Goal: Communication & Community: Answer question/provide support

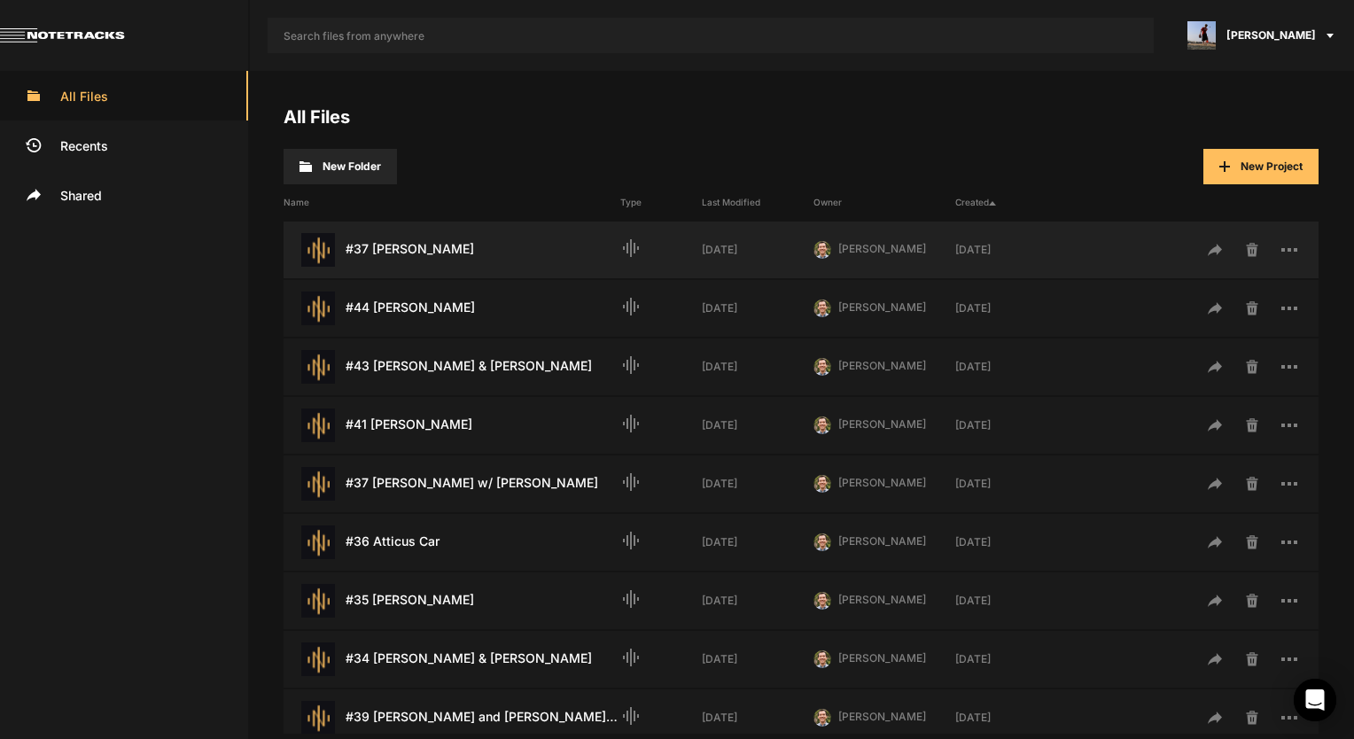
click at [420, 261] on div "#37 [PERSON_NAME] Last Modified: [DATE]" at bounding box center [452, 250] width 337 height 34
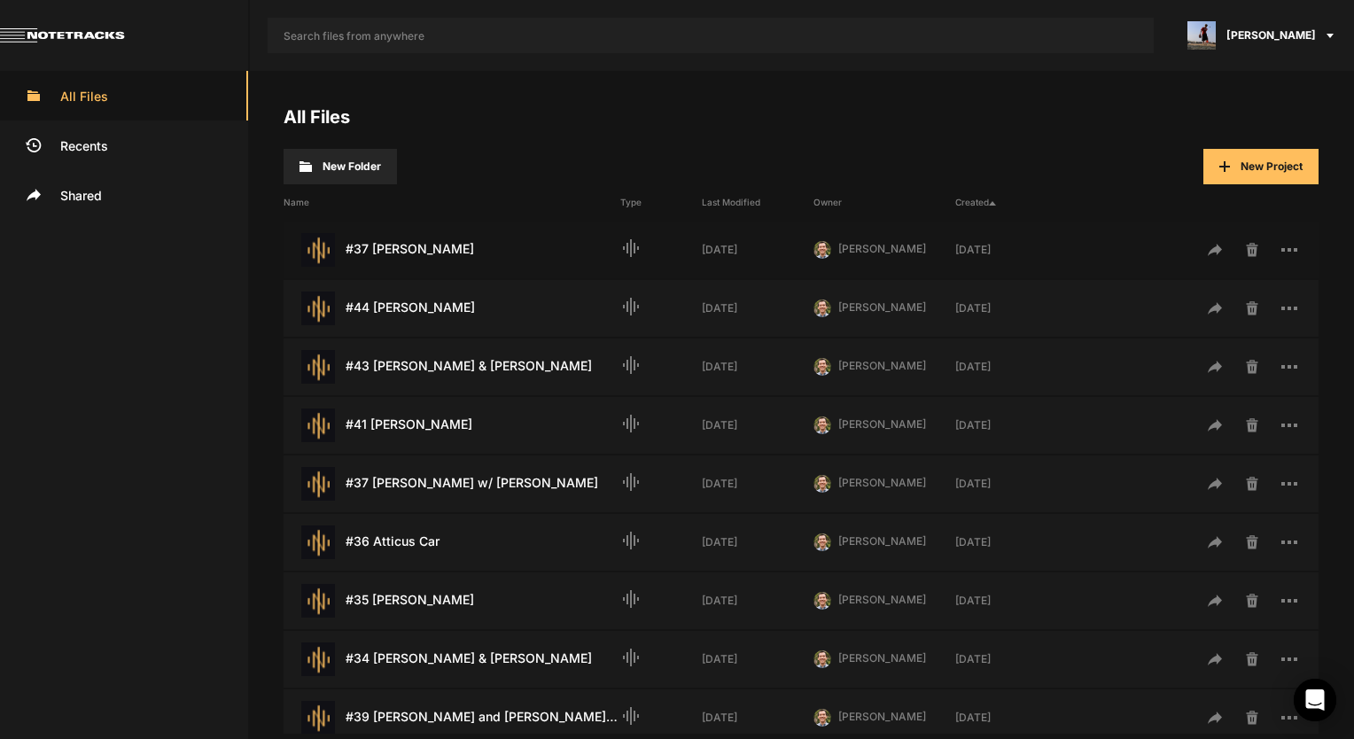
click at [420, 261] on div "#37 [PERSON_NAME] Last Modified: [DATE]" at bounding box center [452, 250] width 337 height 34
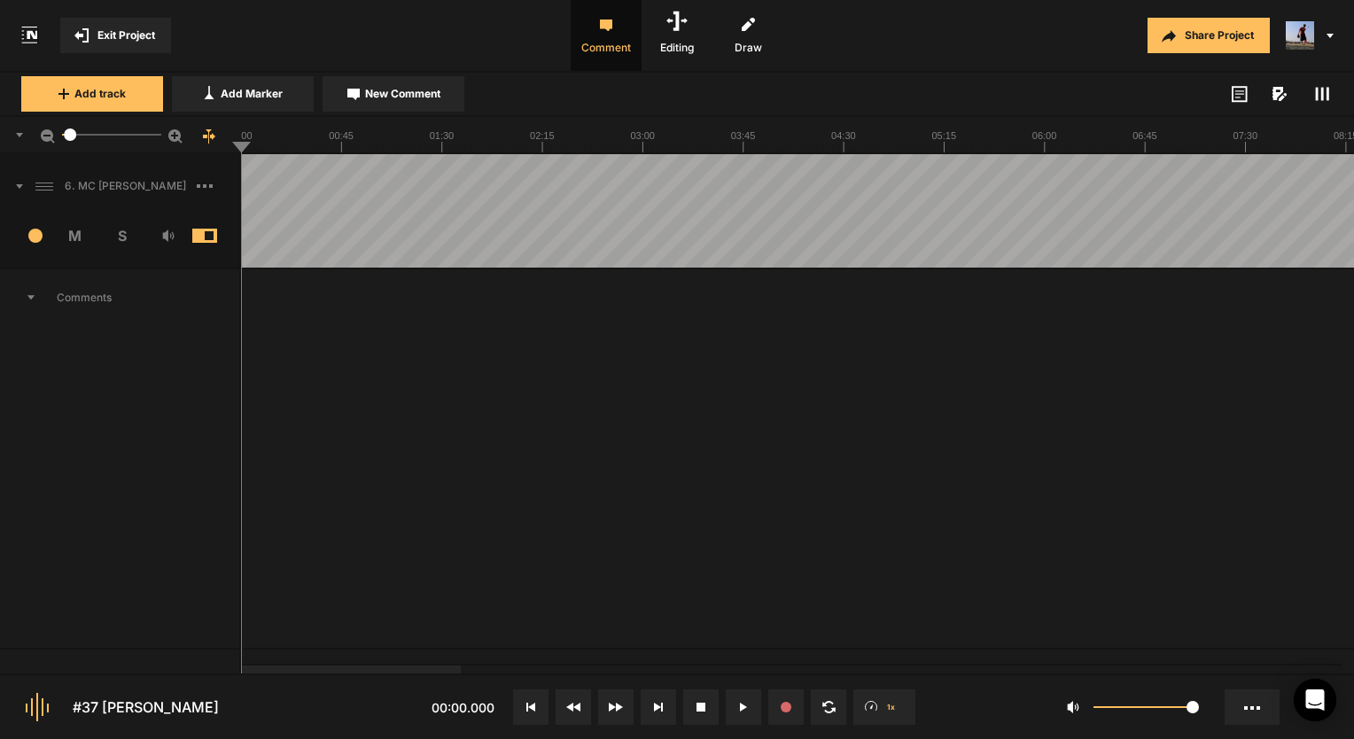
click at [115, 39] on span "Exit Project" at bounding box center [126, 35] width 58 height 16
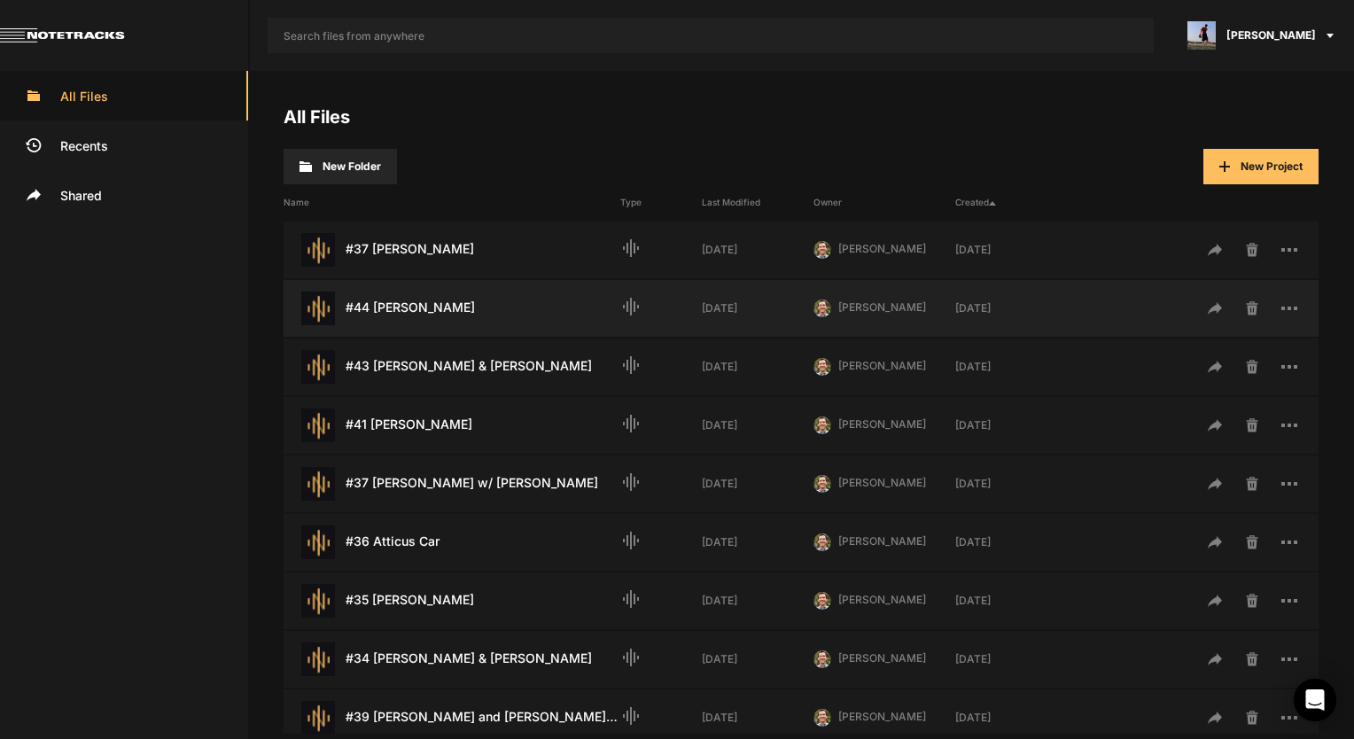
click at [439, 299] on div "#44 [PERSON_NAME] Last Modified: [DATE]" at bounding box center [452, 309] width 337 height 34
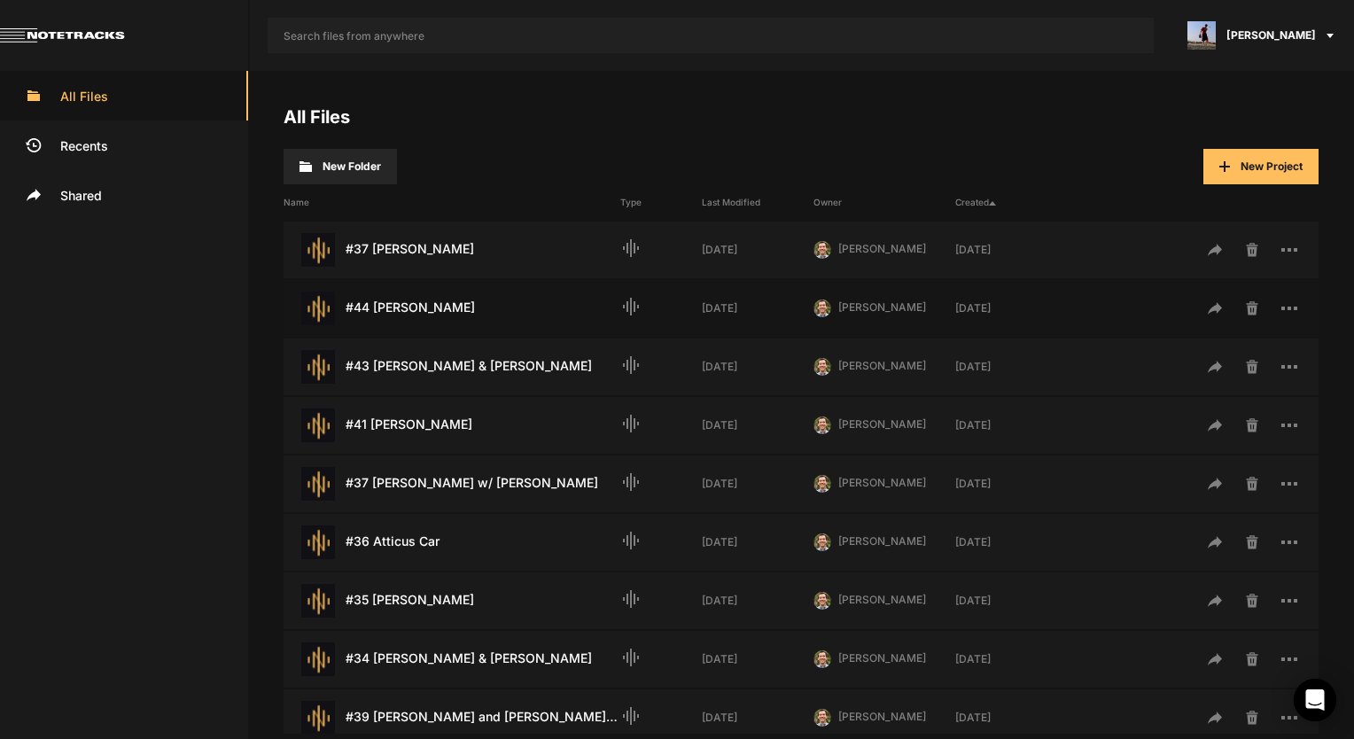
click at [439, 299] on div "#44 [PERSON_NAME] Last Modified: [DATE]" at bounding box center [452, 309] width 337 height 34
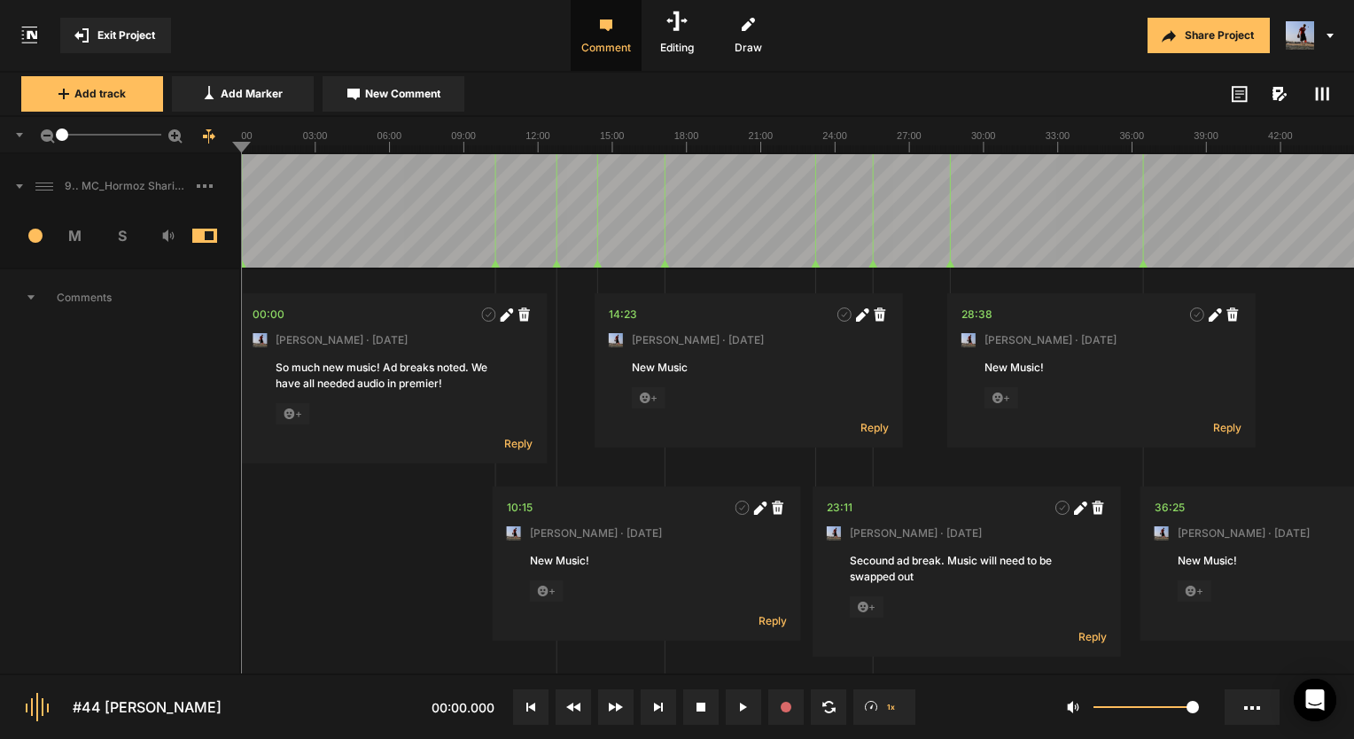
click at [74, 37] on icon at bounding box center [81, 35] width 14 height 14
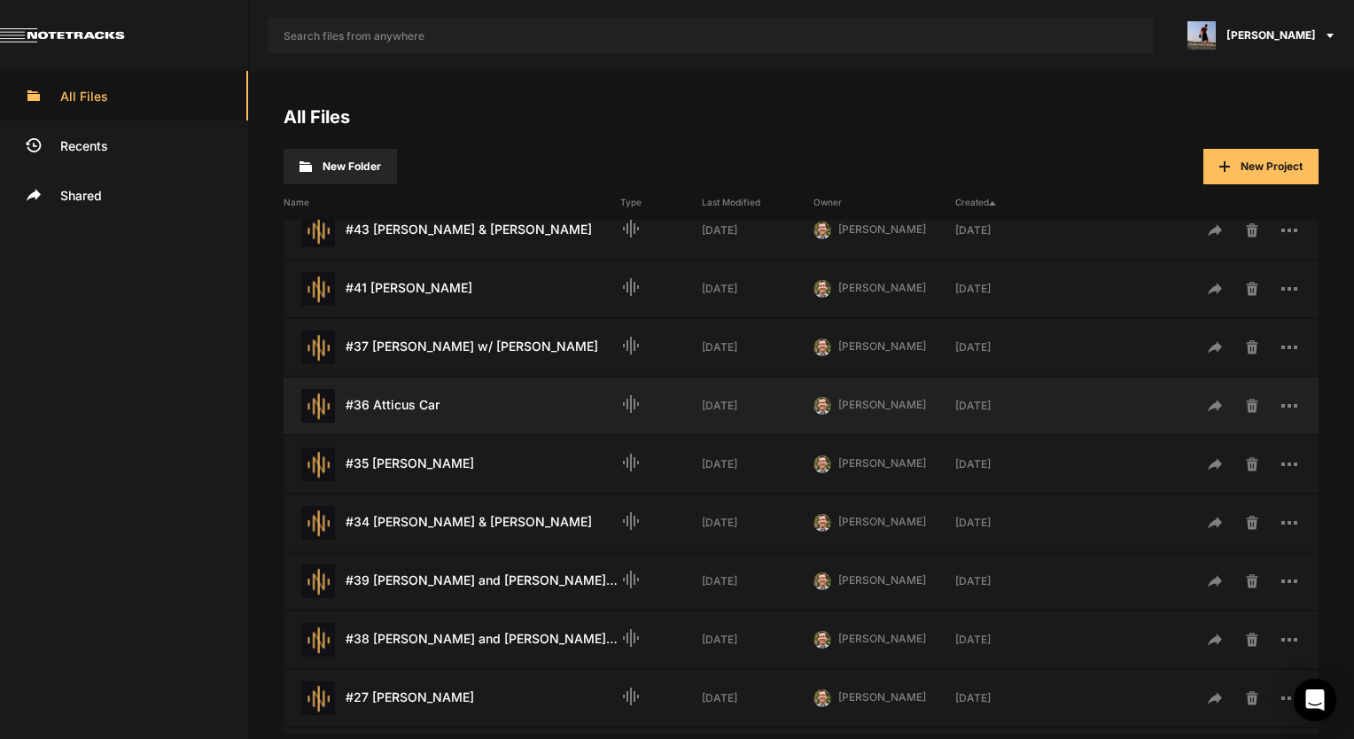
scroll to position [177, 0]
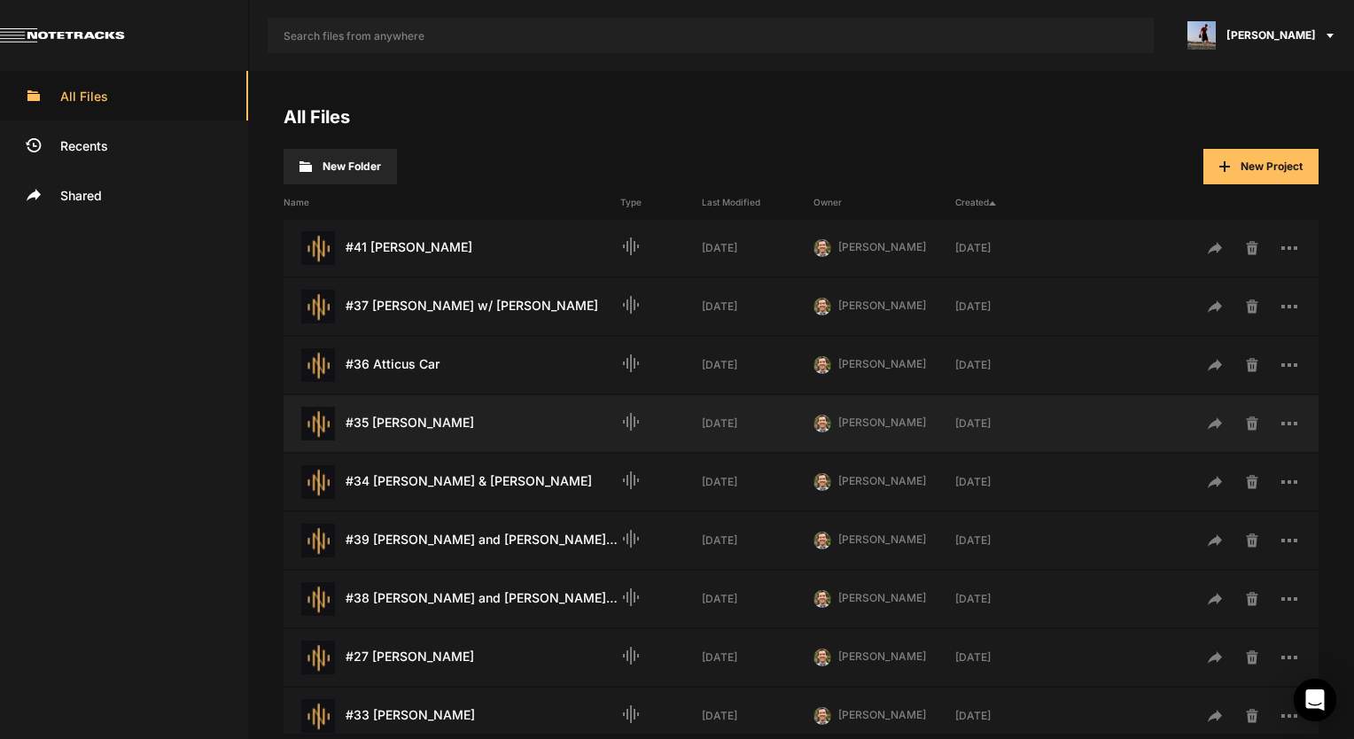
click at [428, 418] on div "#35 [PERSON_NAME] Last Modified: [DATE]" at bounding box center [452, 424] width 337 height 34
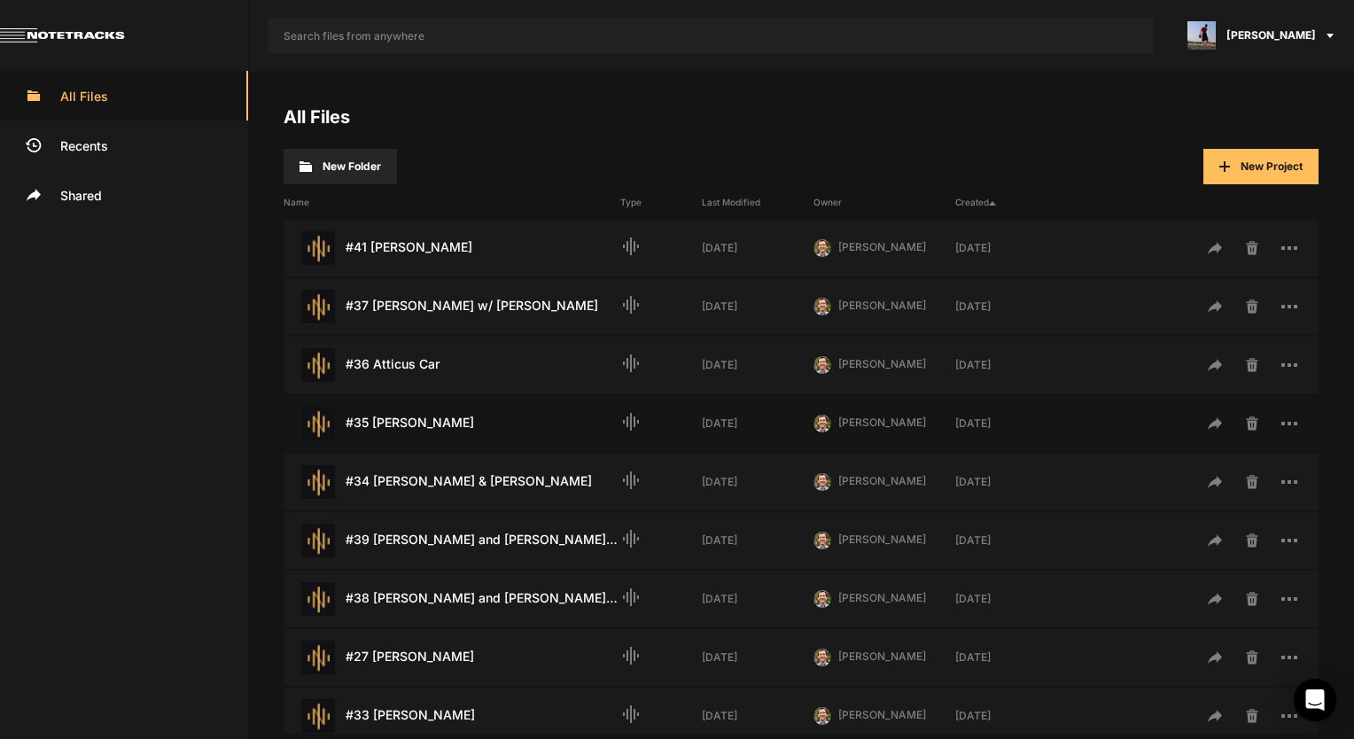
click at [428, 418] on div "#35 [PERSON_NAME] Last Modified: [DATE]" at bounding box center [452, 424] width 337 height 34
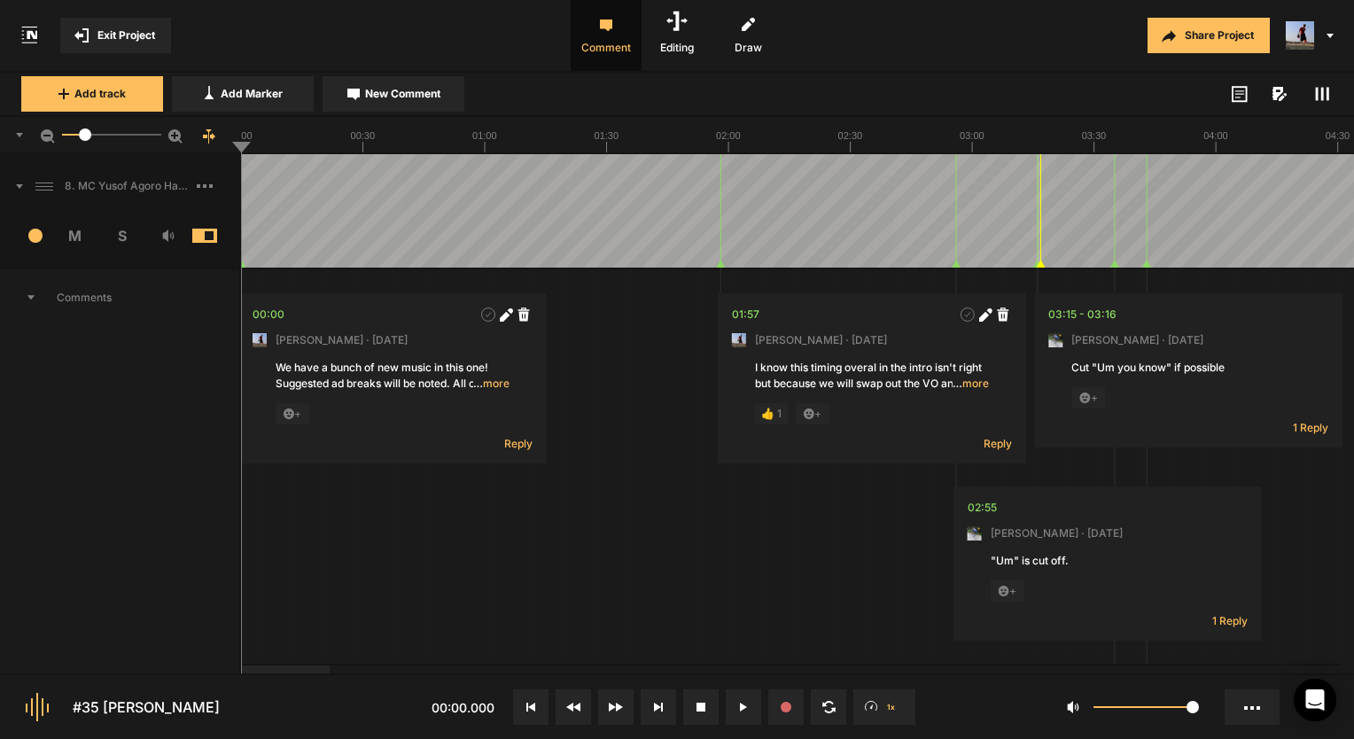
click at [1313, 102] on span at bounding box center [1322, 93] width 21 height 21
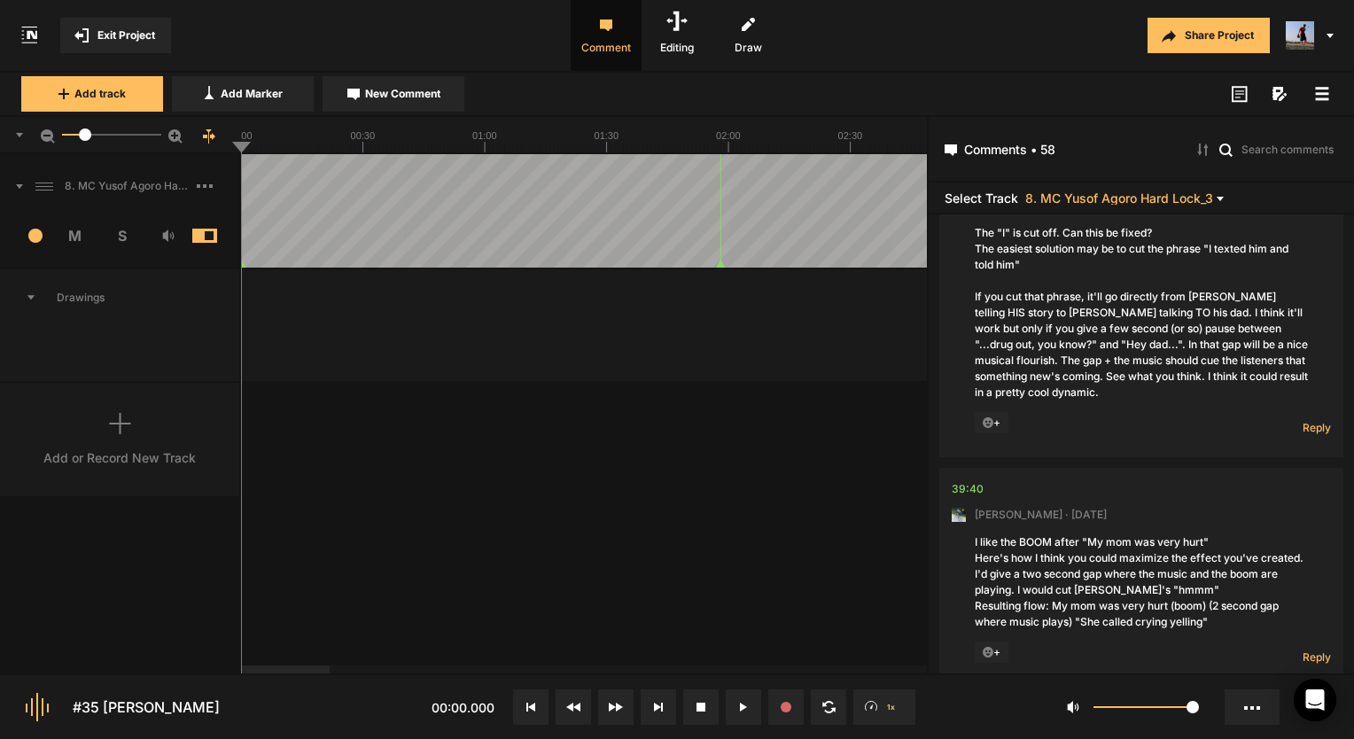
scroll to position [6247, 0]
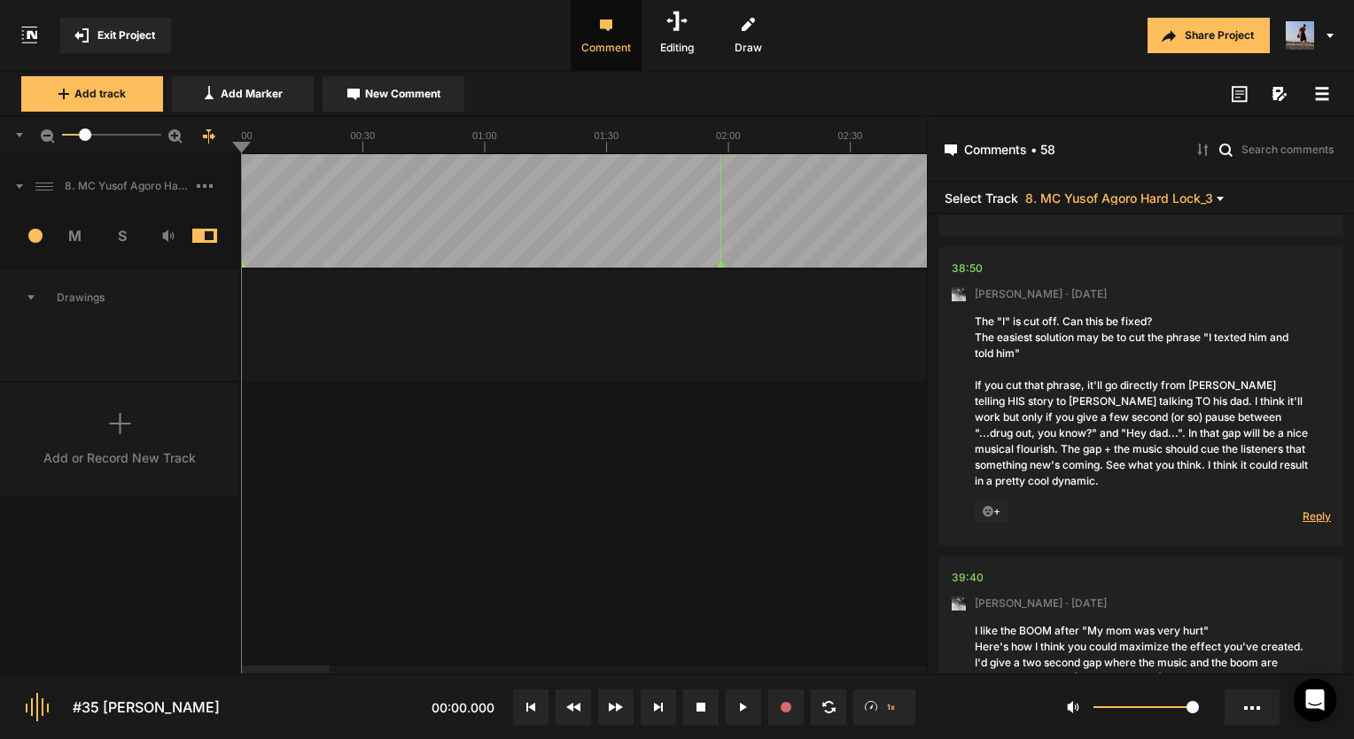
click at [1311, 524] on span "Reply" at bounding box center [1317, 516] width 28 height 15
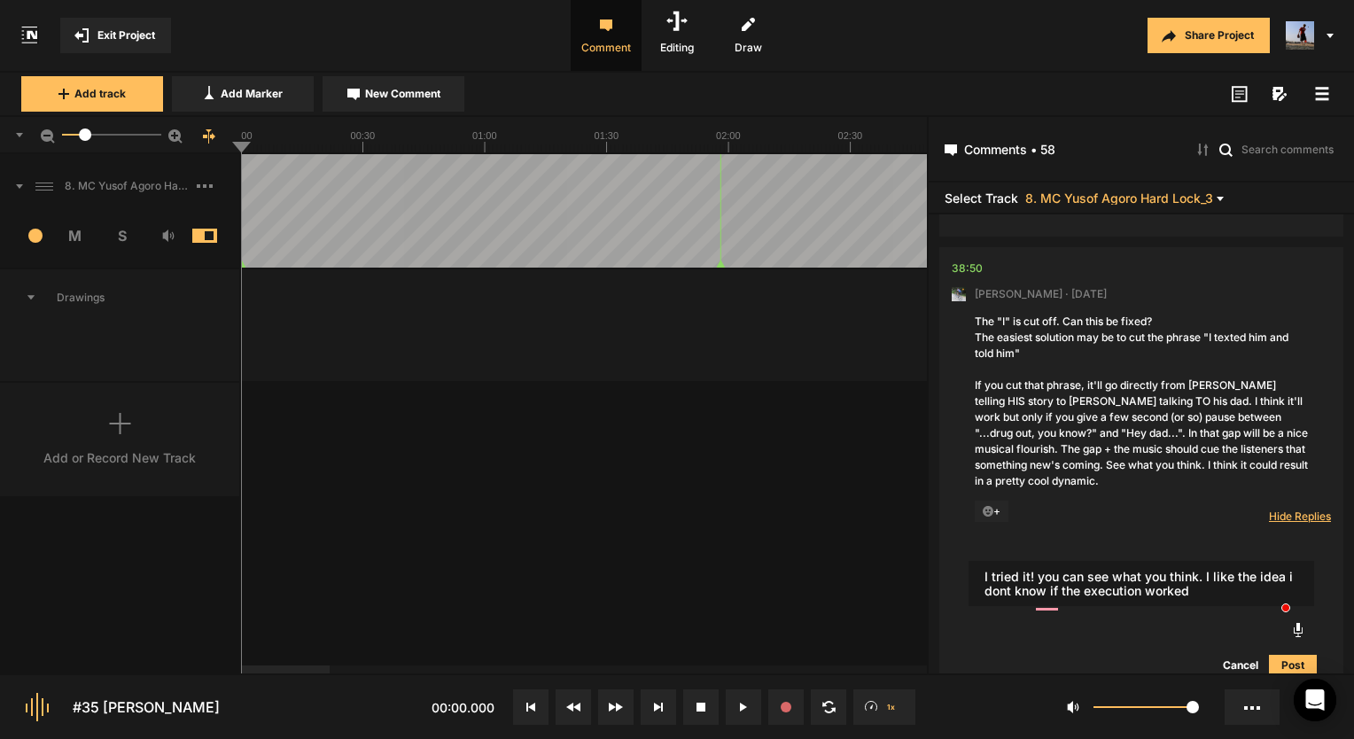
type textarea "I tried it! you can see what you think. I like the idea i dont know if the exec…"
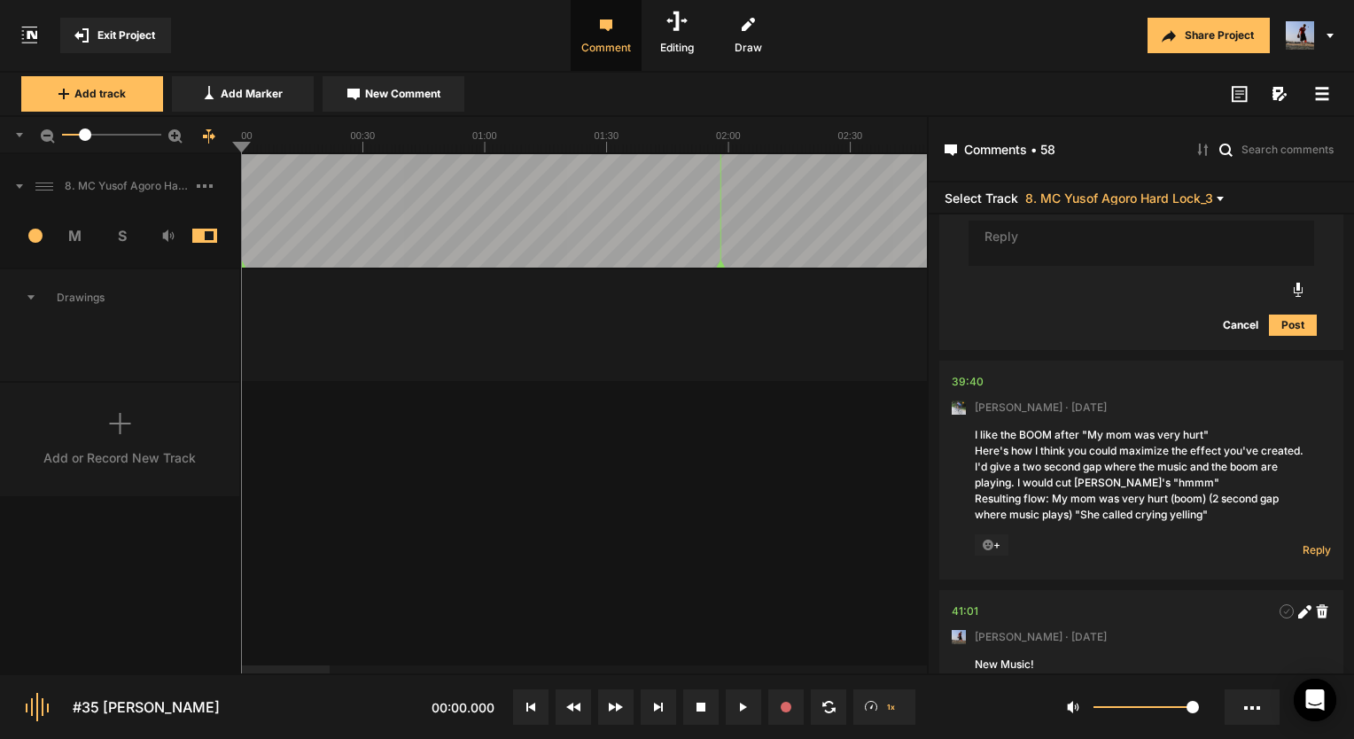
scroll to position [6758, 0]
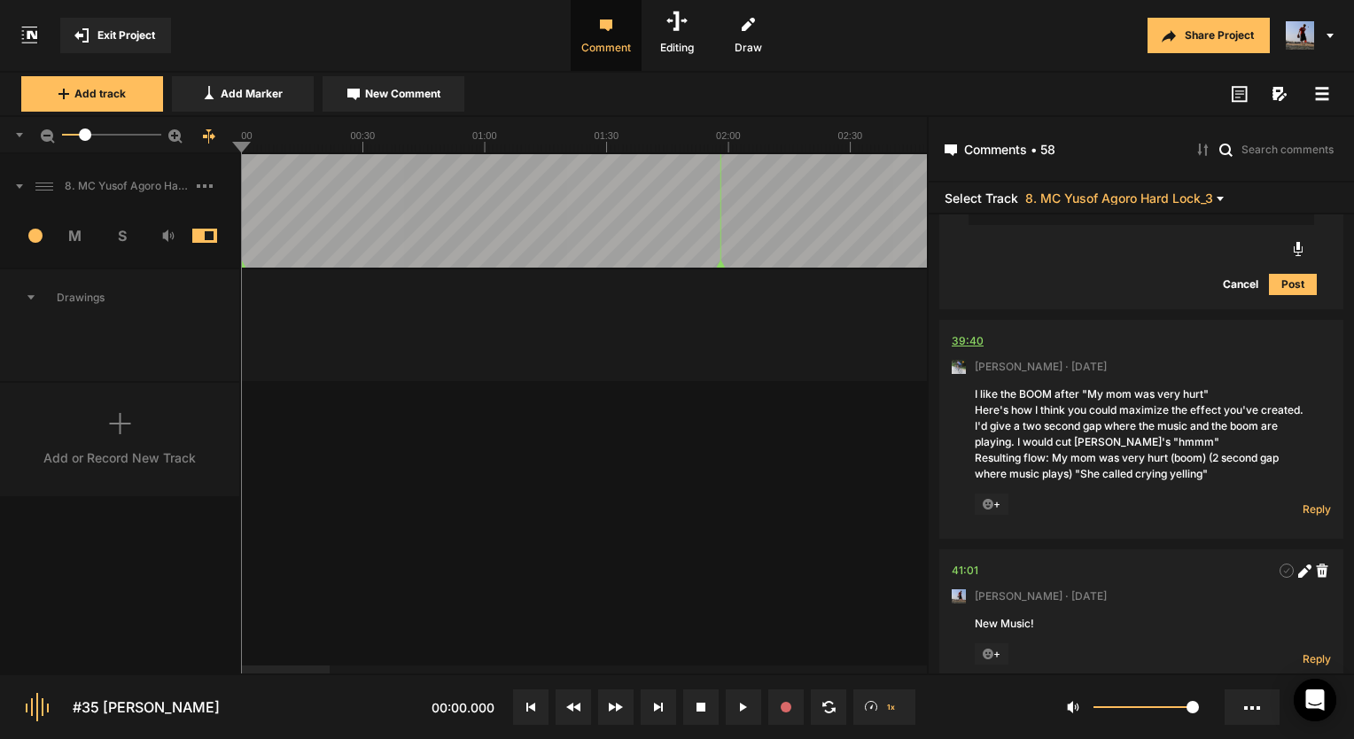
click at [961, 350] on div "39:40" at bounding box center [968, 341] width 32 height 18
click at [1303, 517] on span "Reply" at bounding box center [1317, 509] width 28 height 15
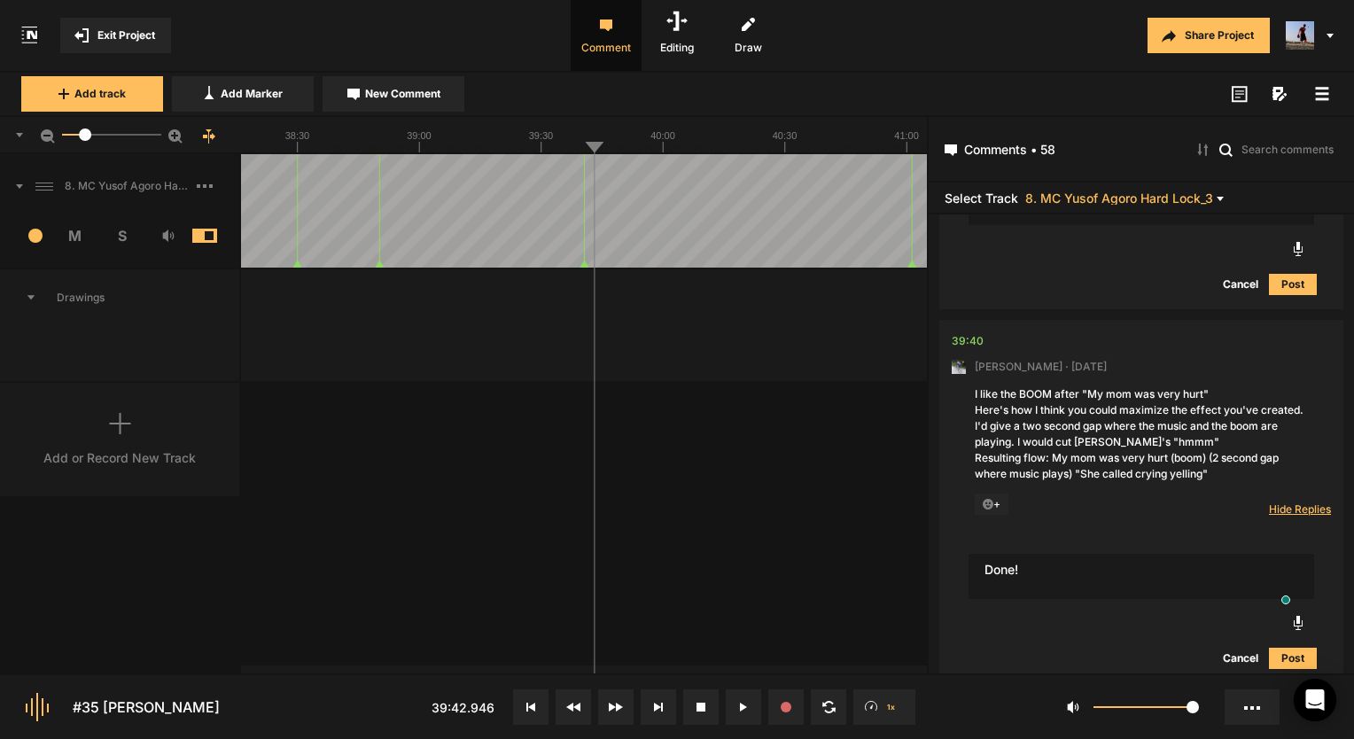
type textarea "Done!"
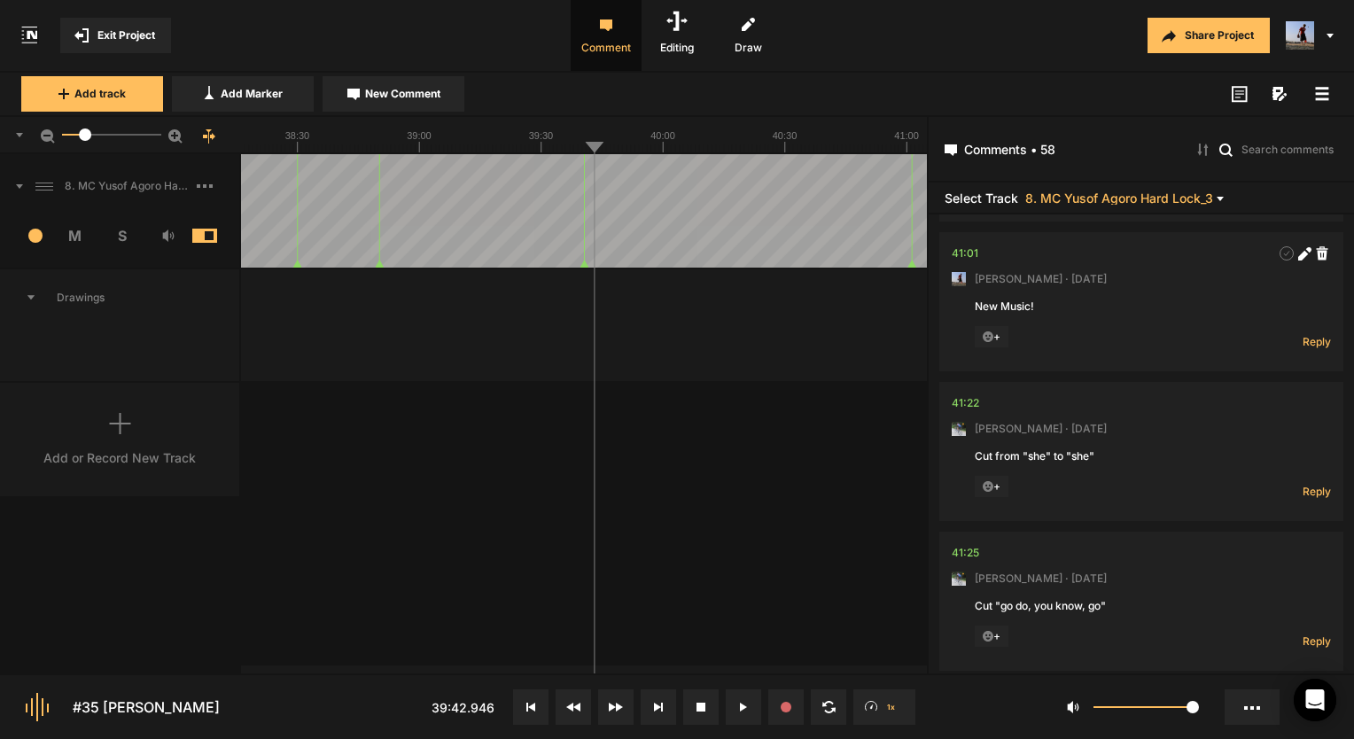
scroll to position [7422, 0]
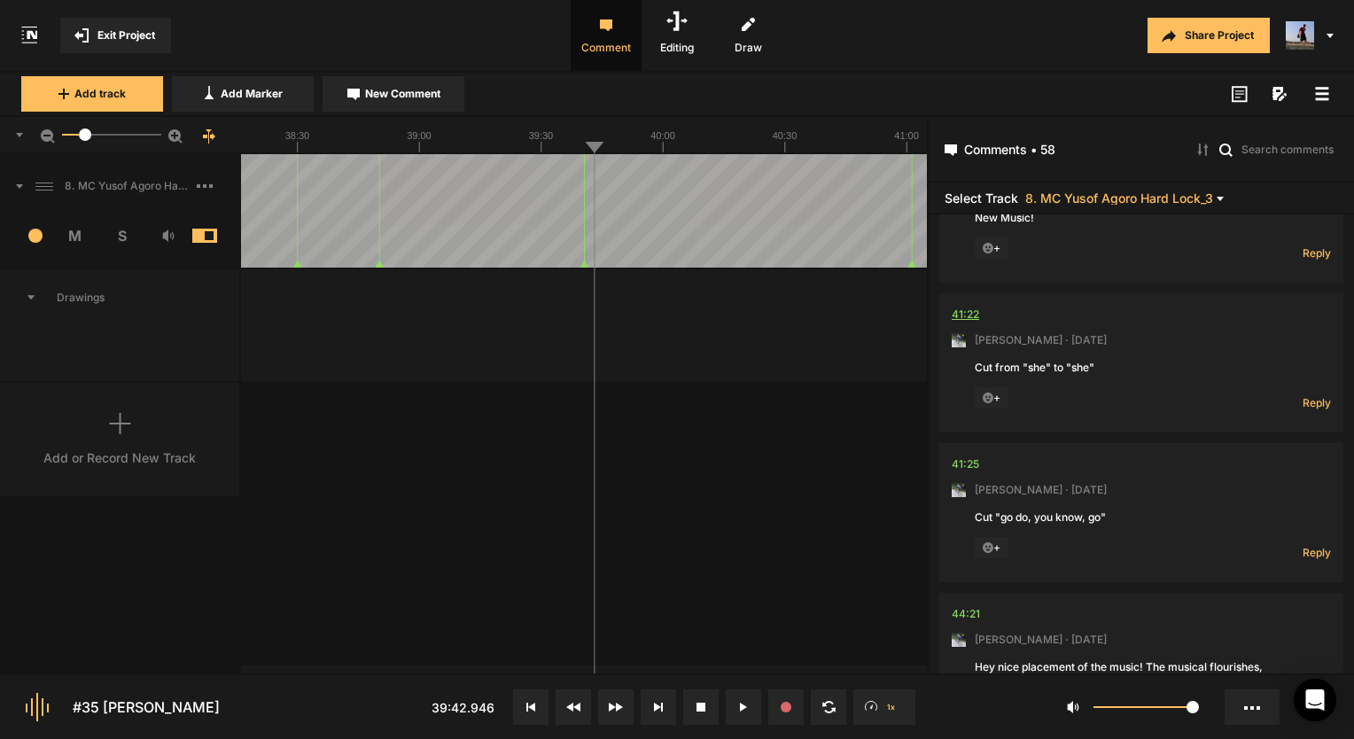
click at [959, 323] on div "41:22" at bounding box center [965, 315] width 27 height 18
click at [979, 341] on nt-comment "41:22 [PERSON_NAME] · [DATE] Cut from "she" to "she" + Reply Hide Replies" at bounding box center [1141, 362] width 379 height 139
click at [968, 323] on div "41:22" at bounding box center [965, 315] width 27 height 18
click at [740, 697] on button at bounding box center [743, 706] width 35 height 35
click at [1303, 410] on span "Reply" at bounding box center [1317, 402] width 28 height 15
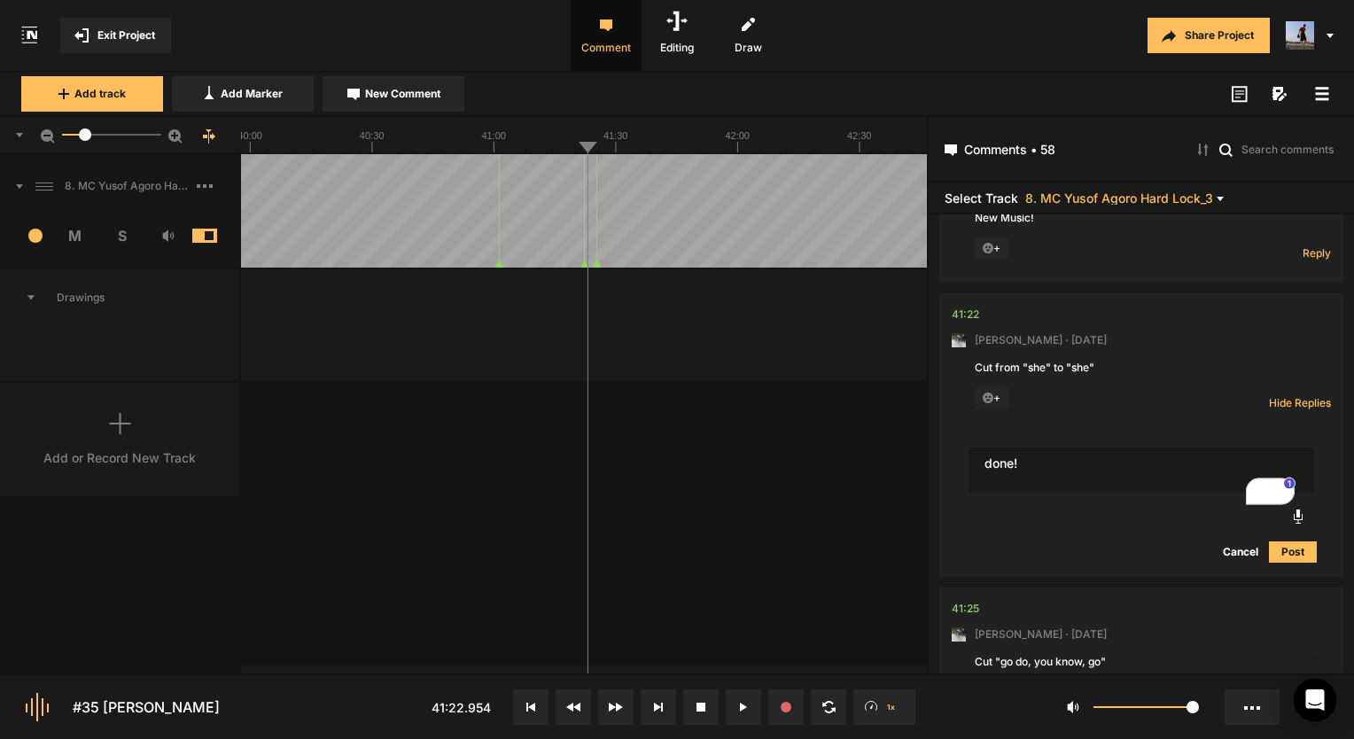
type textarea "done!"
click at [1289, 563] on button "Post" at bounding box center [1293, 551] width 48 height 21
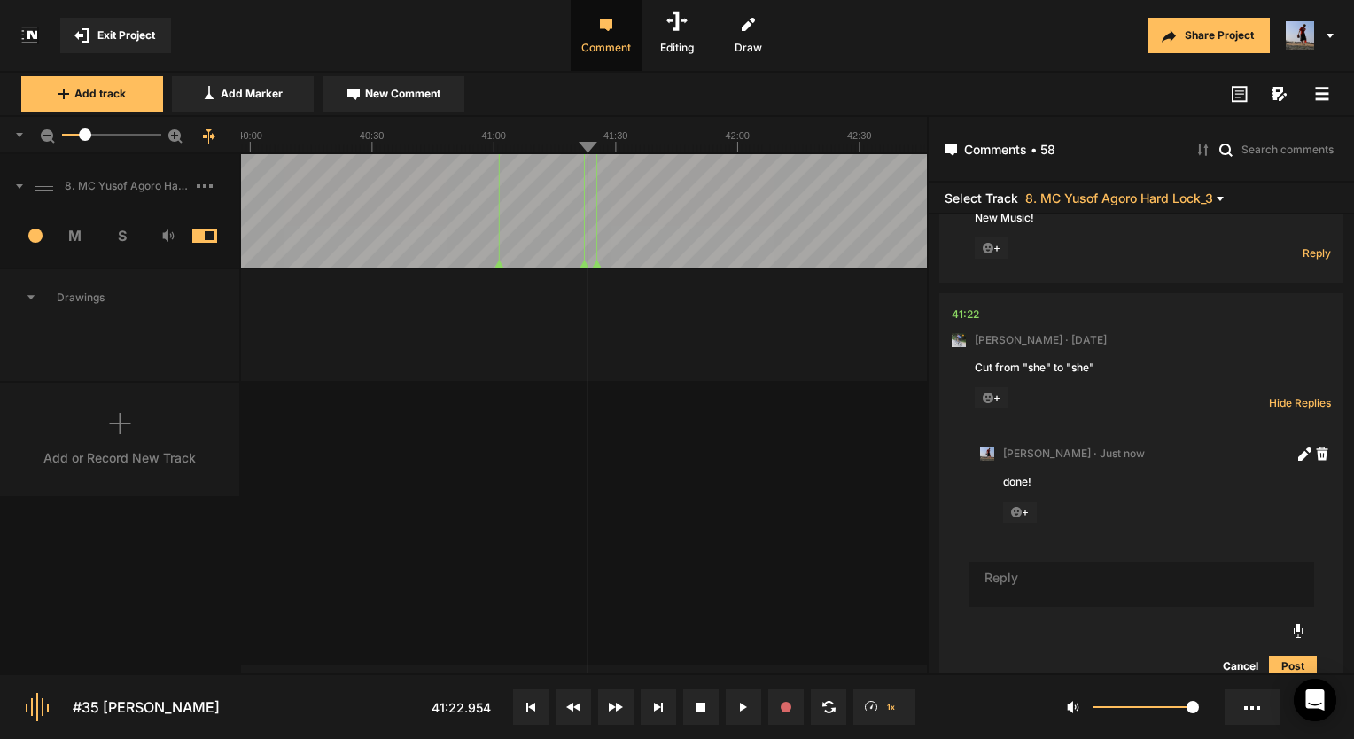
scroll to position [7621, 0]
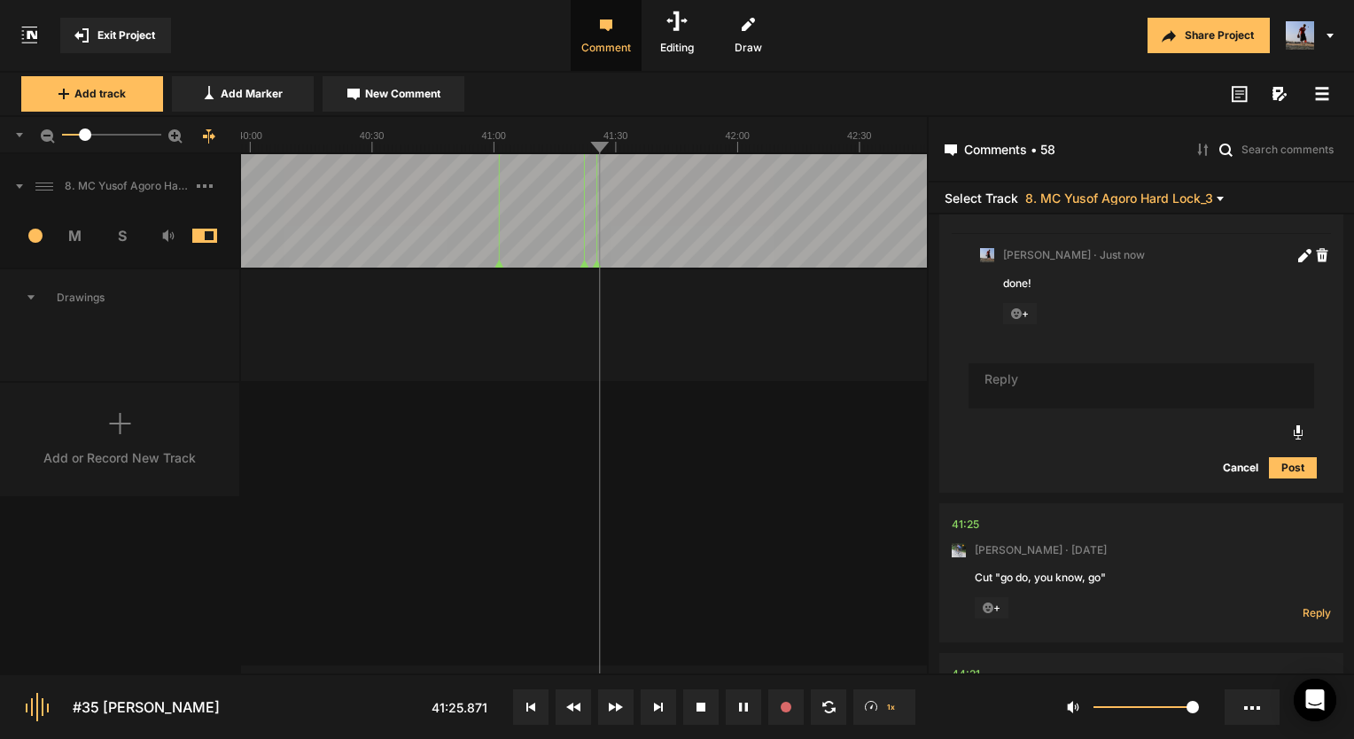
click at [741, 711] on icon at bounding box center [740, 707] width 3 height 9
click at [984, 545] on nt-comment "41:25 [PERSON_NAME] · [DATE] Cut "go do, you know, go" + Reply Hide Replies" at bounding box center [1141, 572] width 379 height 139
click at [958, 533] on div "41:25" at bounding box center [965, 525] width 27 height 18
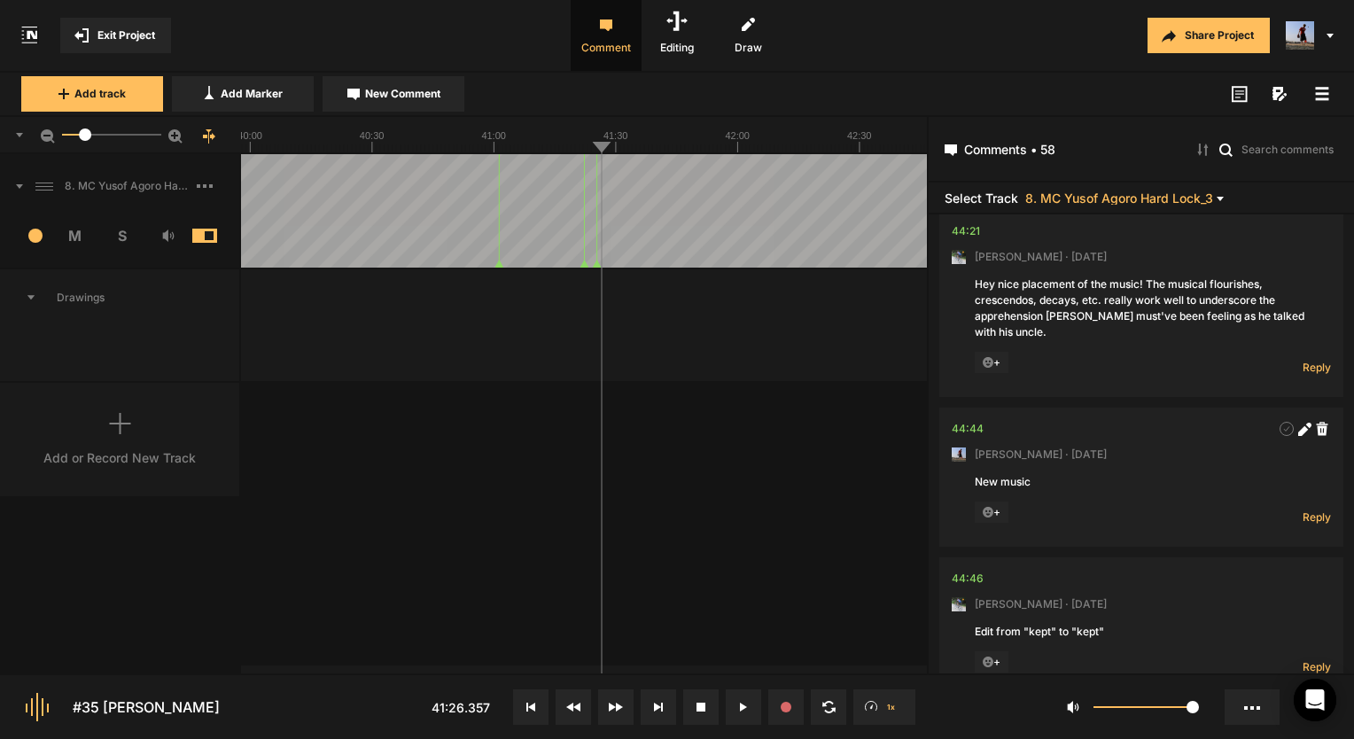
scroll to position [7975, 0]
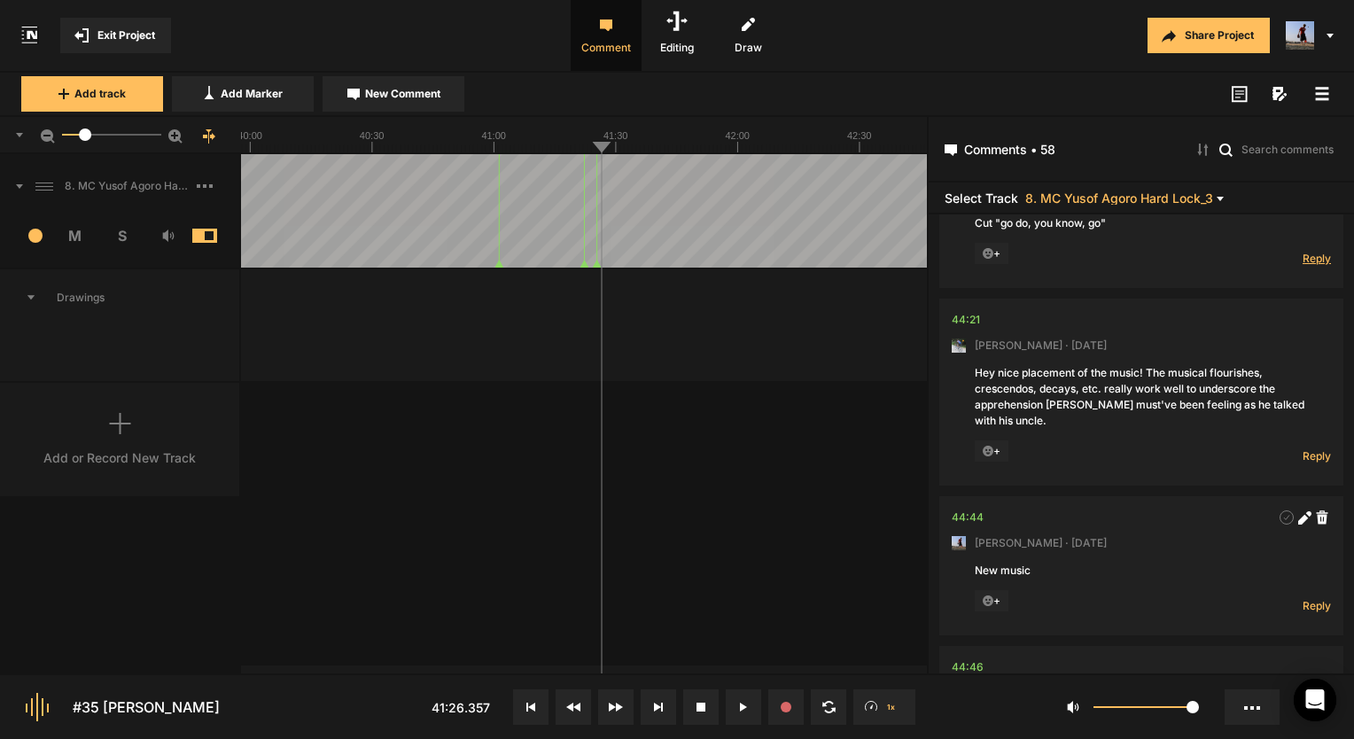
click at [1309, 266] on span "Reply" at bounding box center [1317, 258] width 28 height 15
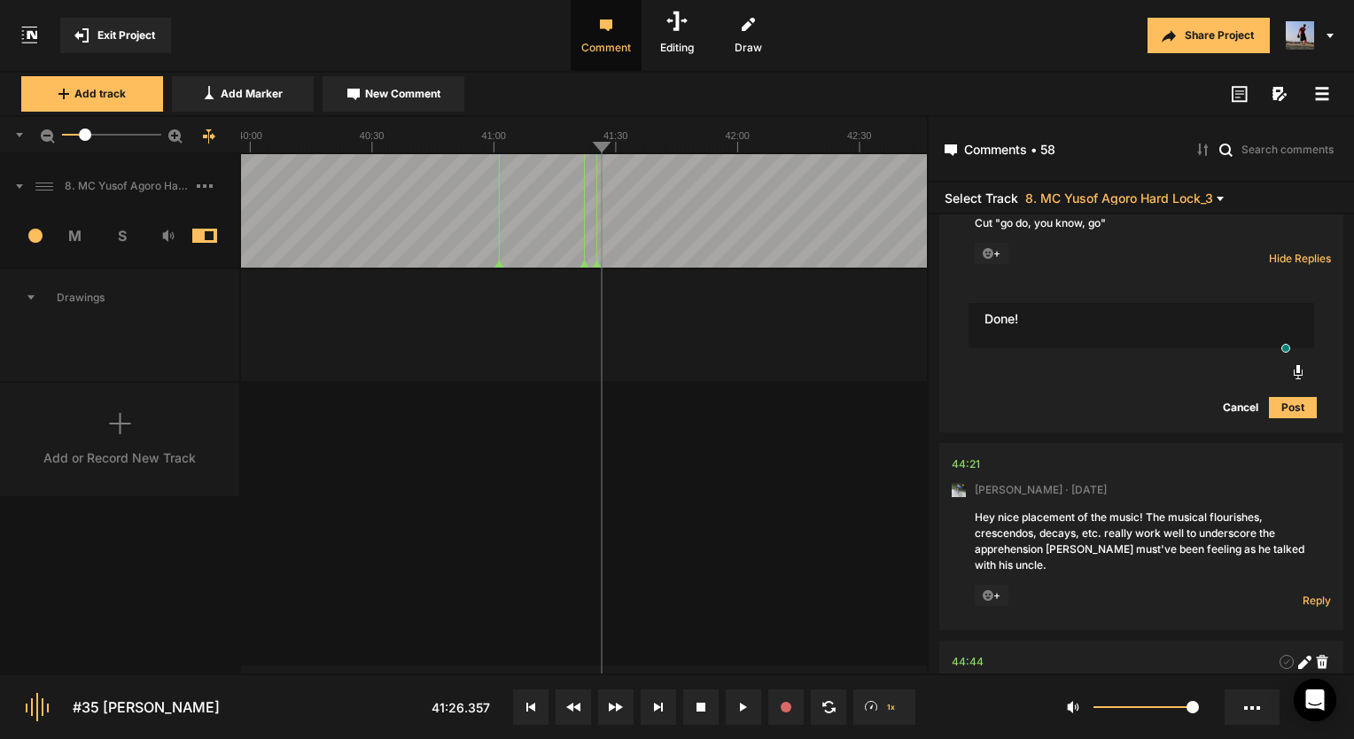
type textarea "Done!"
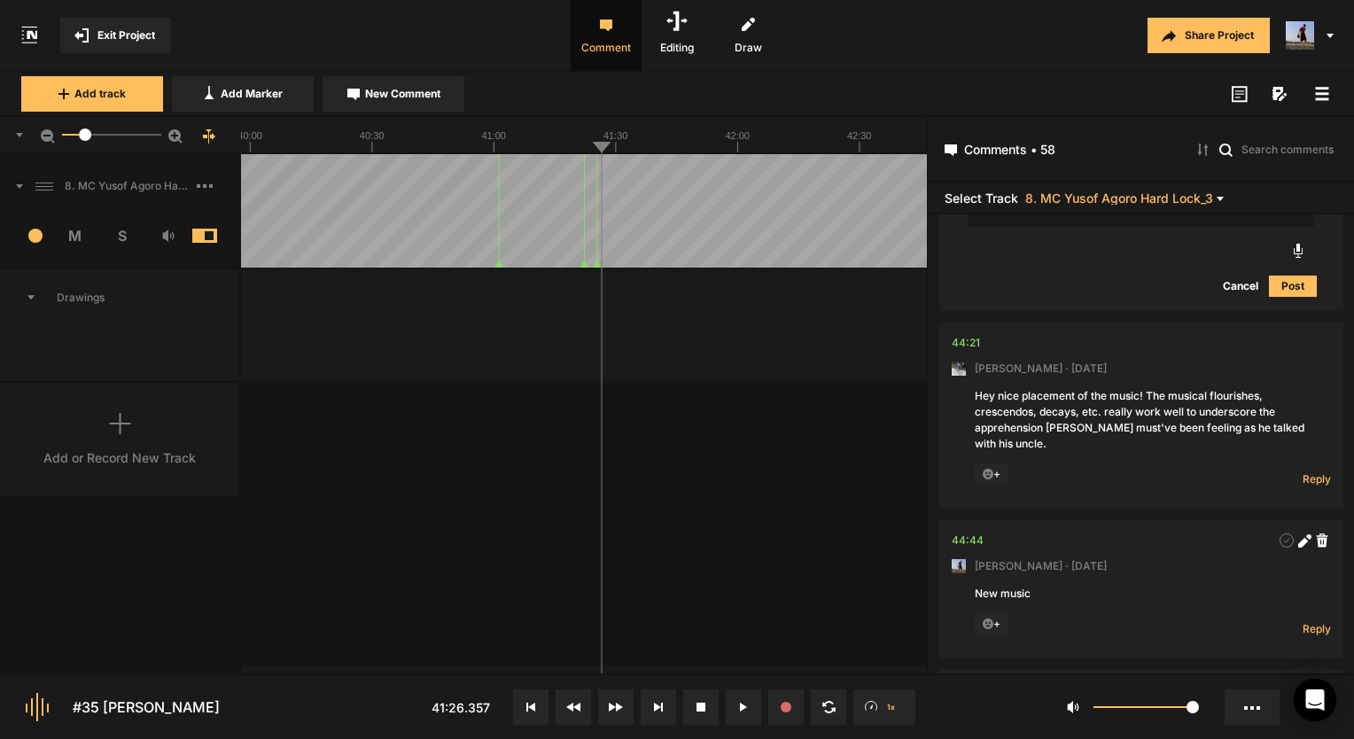
scroll to position [8241, 0]
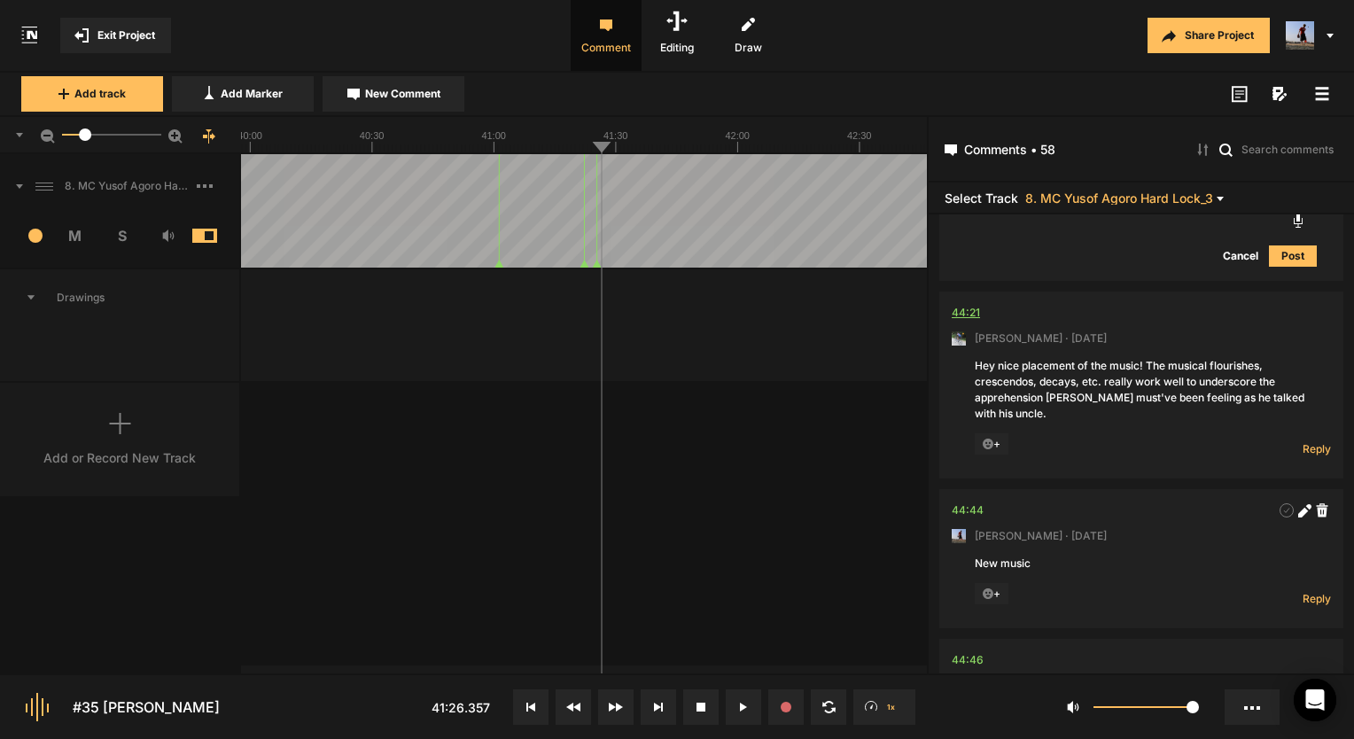
drag, startPoint x: 969, startPoint y: 326, endPoint x: 961, endPoint y: 341, distance: 17.0
click at [969, 326] on nt-comment "44:21 [PERSON_NAME] · [DATE] Hey nice placement of the music! The musical flour…" at bounding box center [1141, 385] width 379 height 187
click at [965, 322] on div "44:21" at bounding box center [966, 313] width 28 height 18
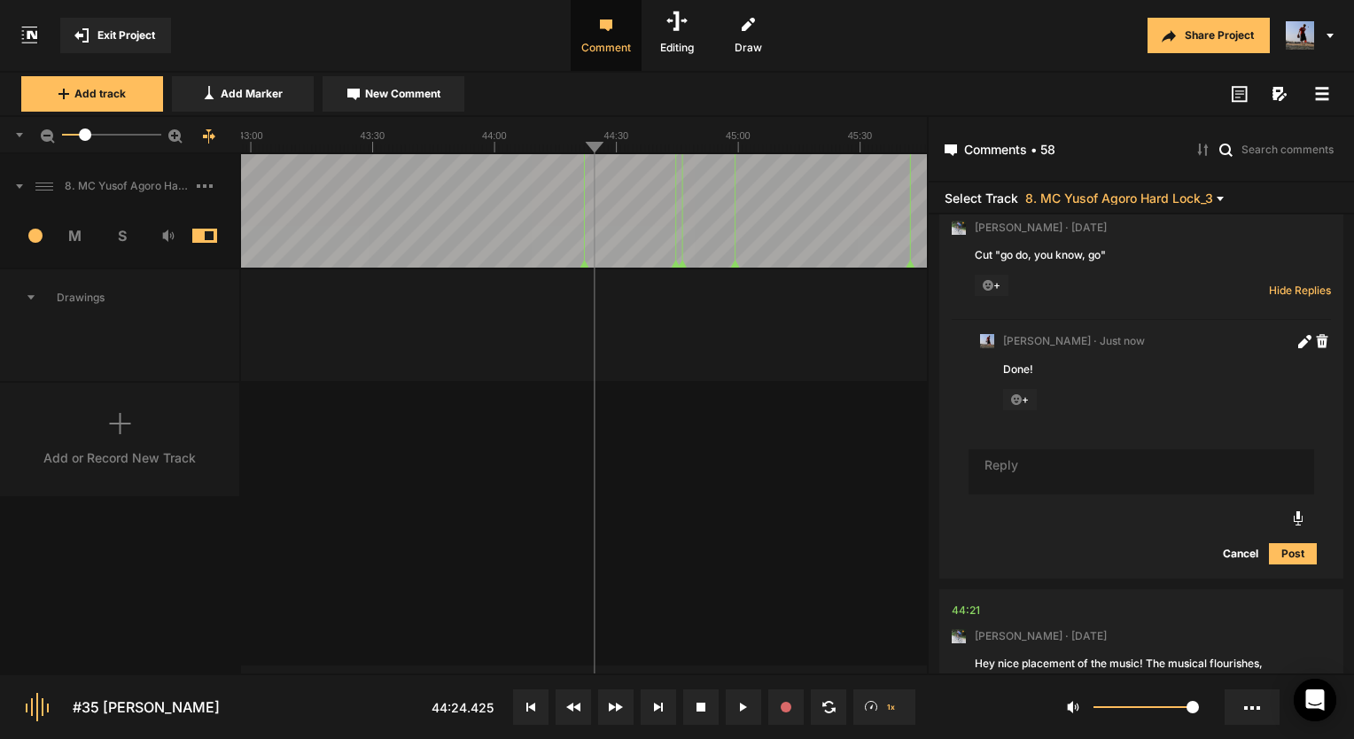
scroll to position [7975, 0]
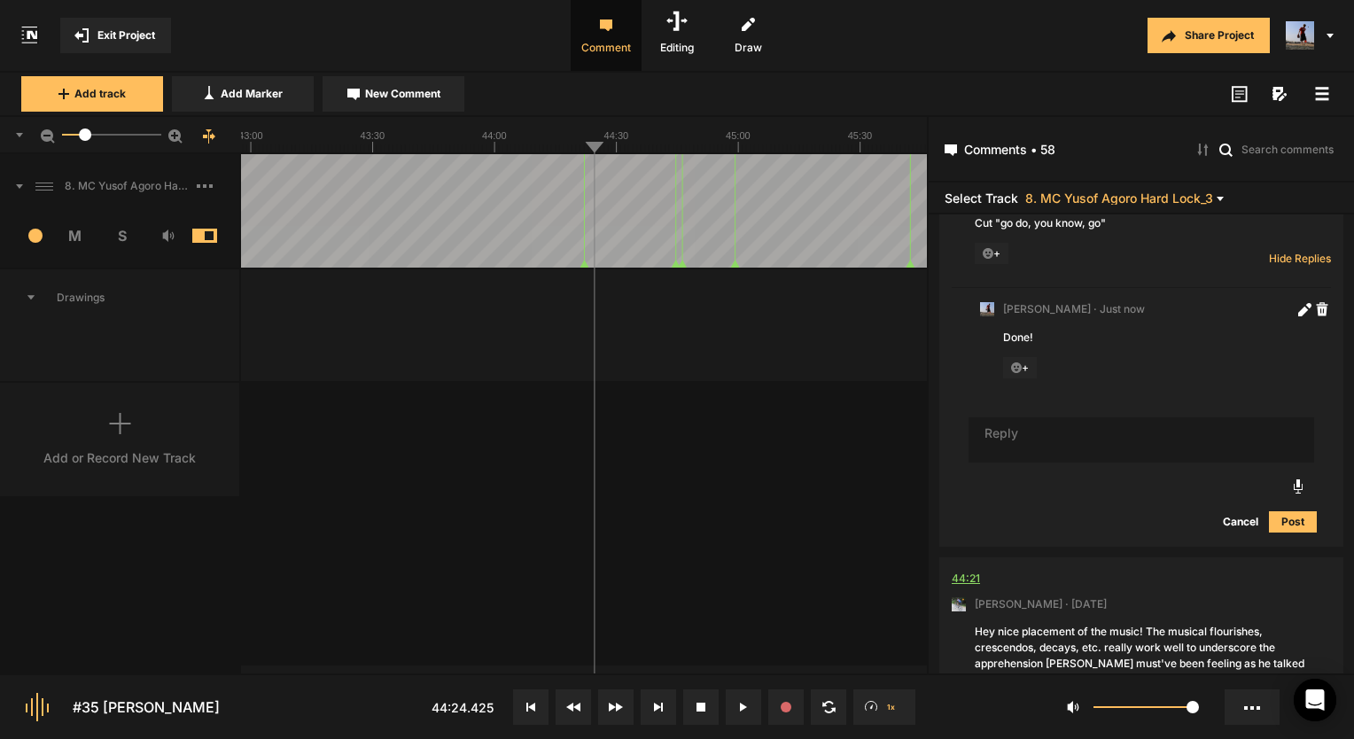
click at [972, 588] on div "44:21" at bounding box center [966, 579] width 28 height 18
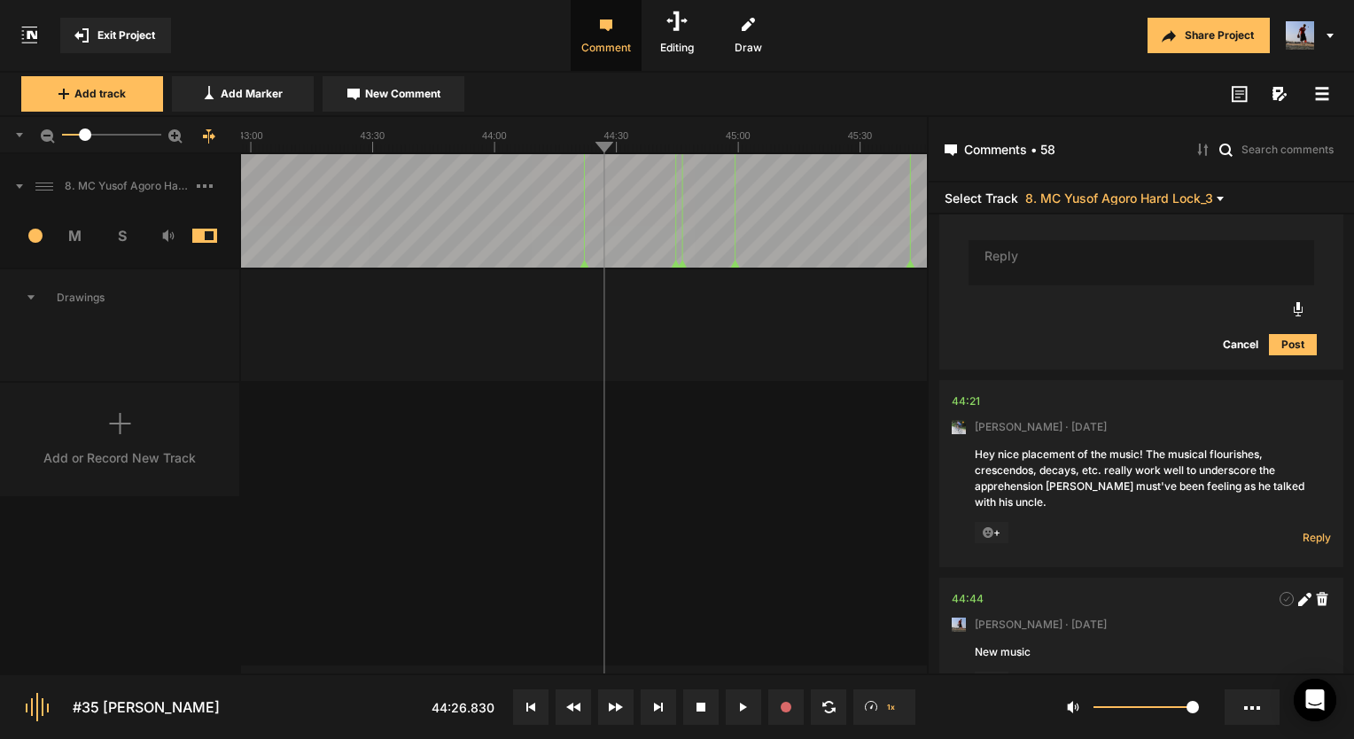
scroll to position [8330, 0]
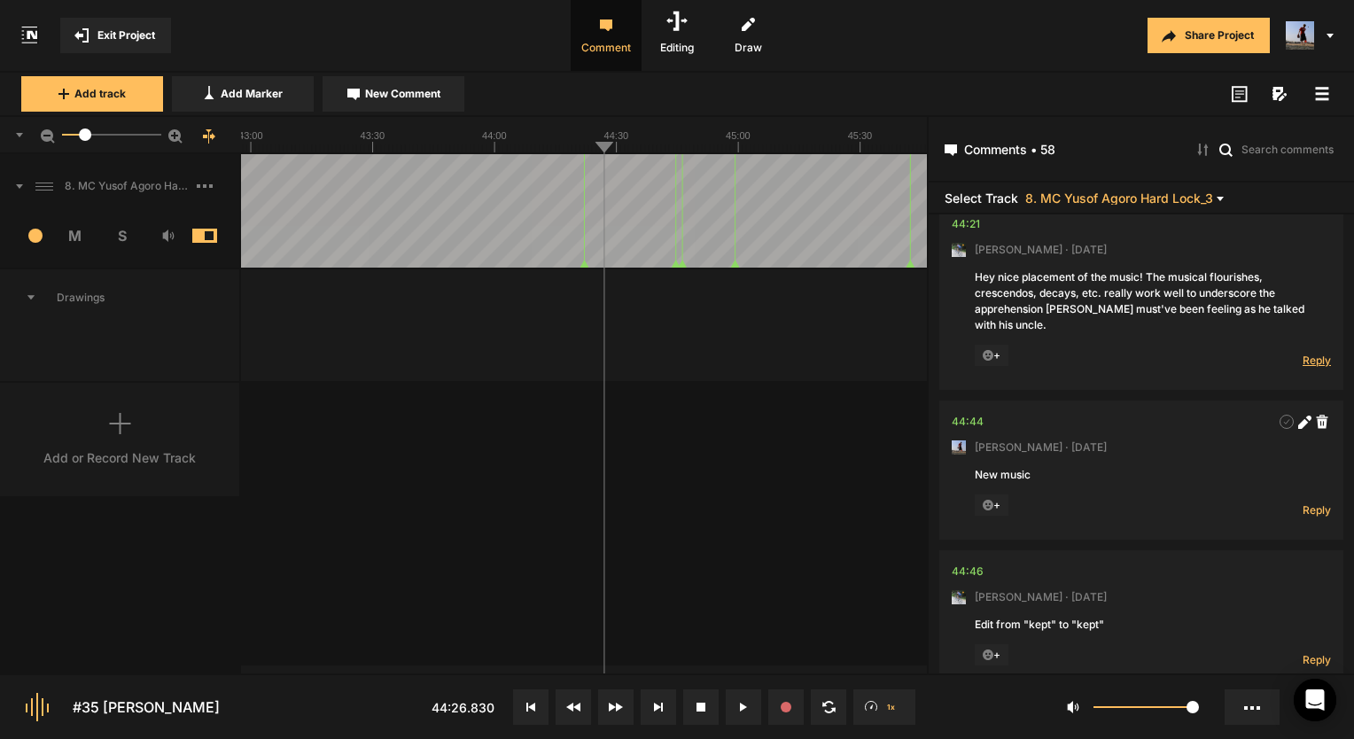
click at [1303, 368] on span "Reply" at bounding box center [1317, 360] width 28 height 15
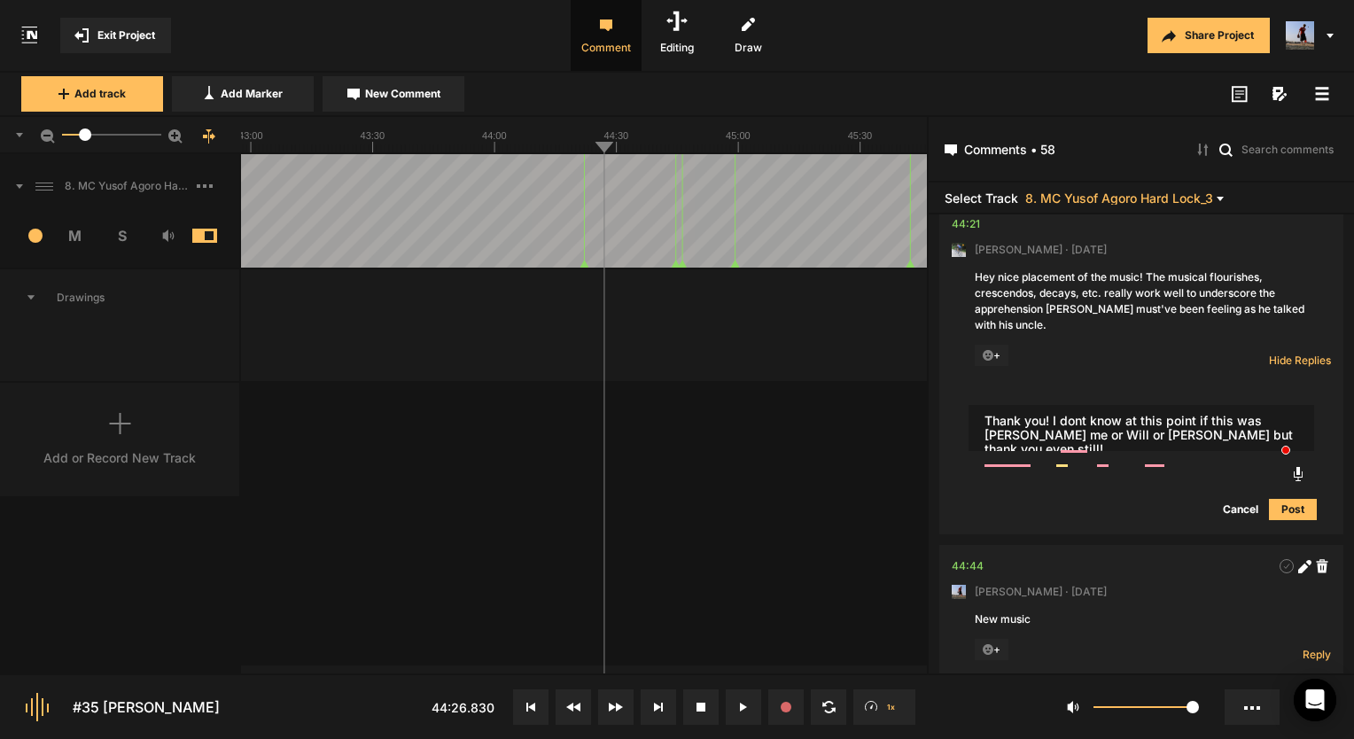
type textarea "Thank you! I dont know at this point if this was [PERSON_NAME] me or Will or [P…"
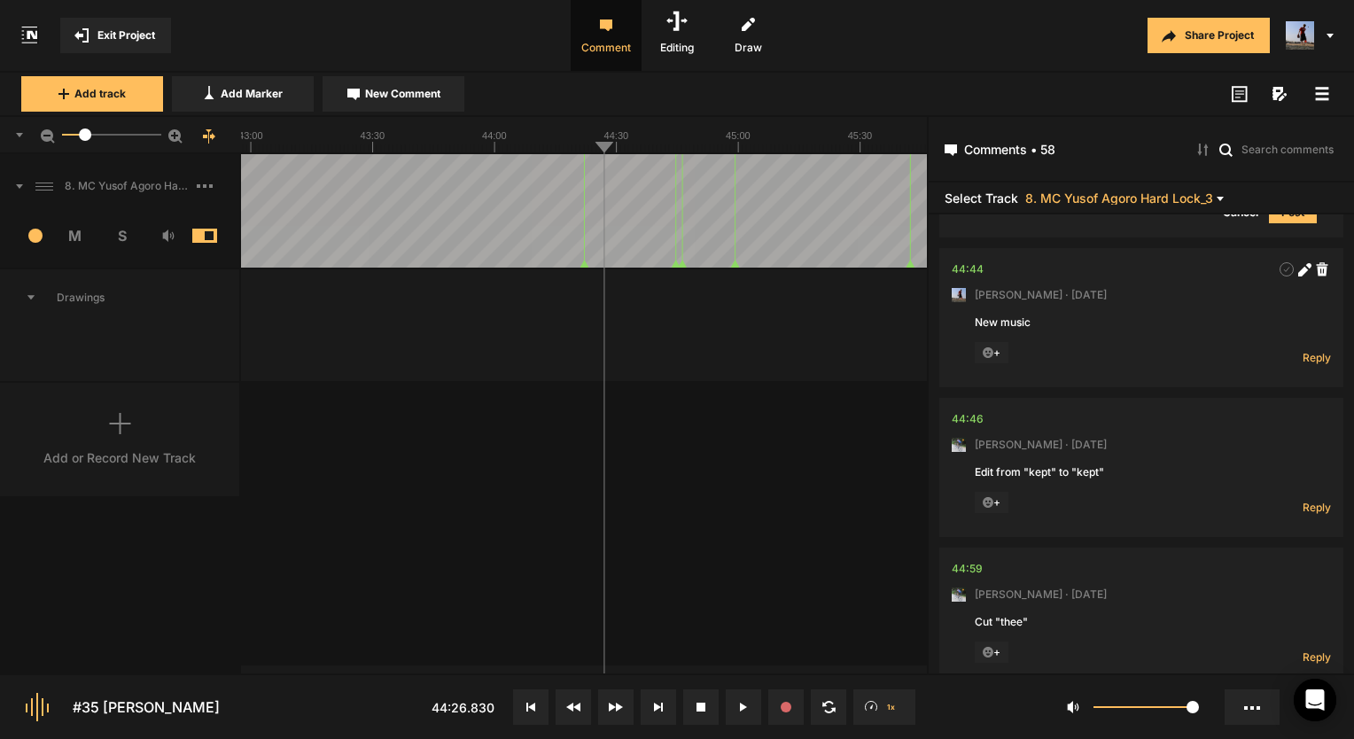
scroll to position [8862, 0]
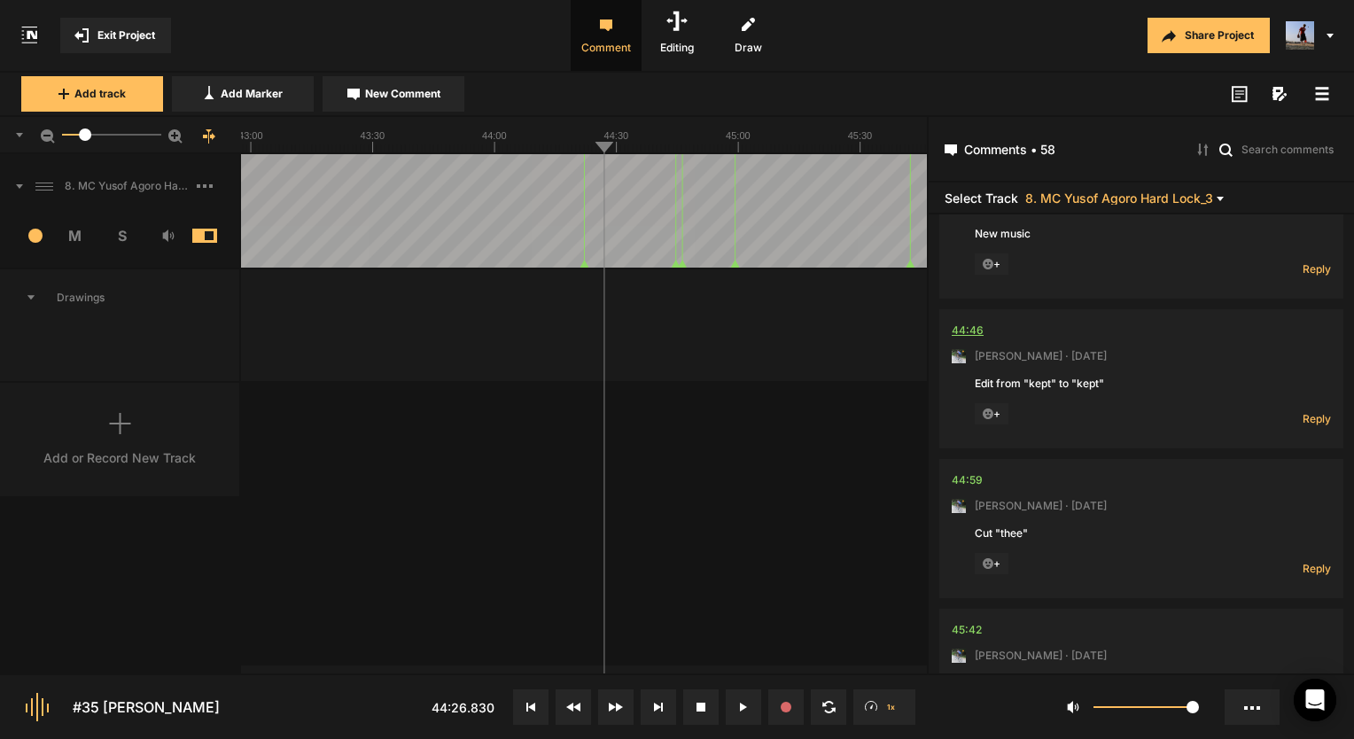
click at [973, 339] on div "44:46" at bounding box center [968, 331] width 32 height 18
click at [1316, 426] on span "Reply" at bounding box center [1317, 418] width 28 height 15
type textarea "Done!"
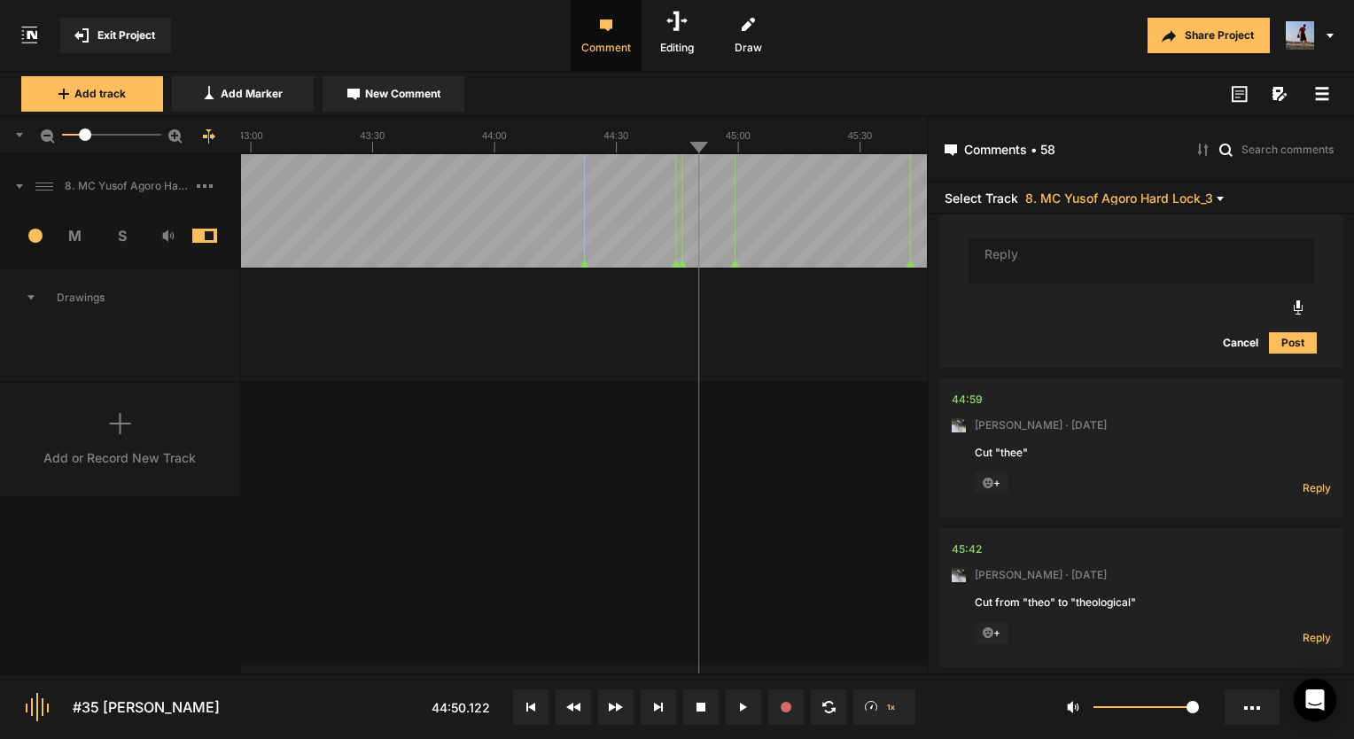
scroll to position [9355, 0]
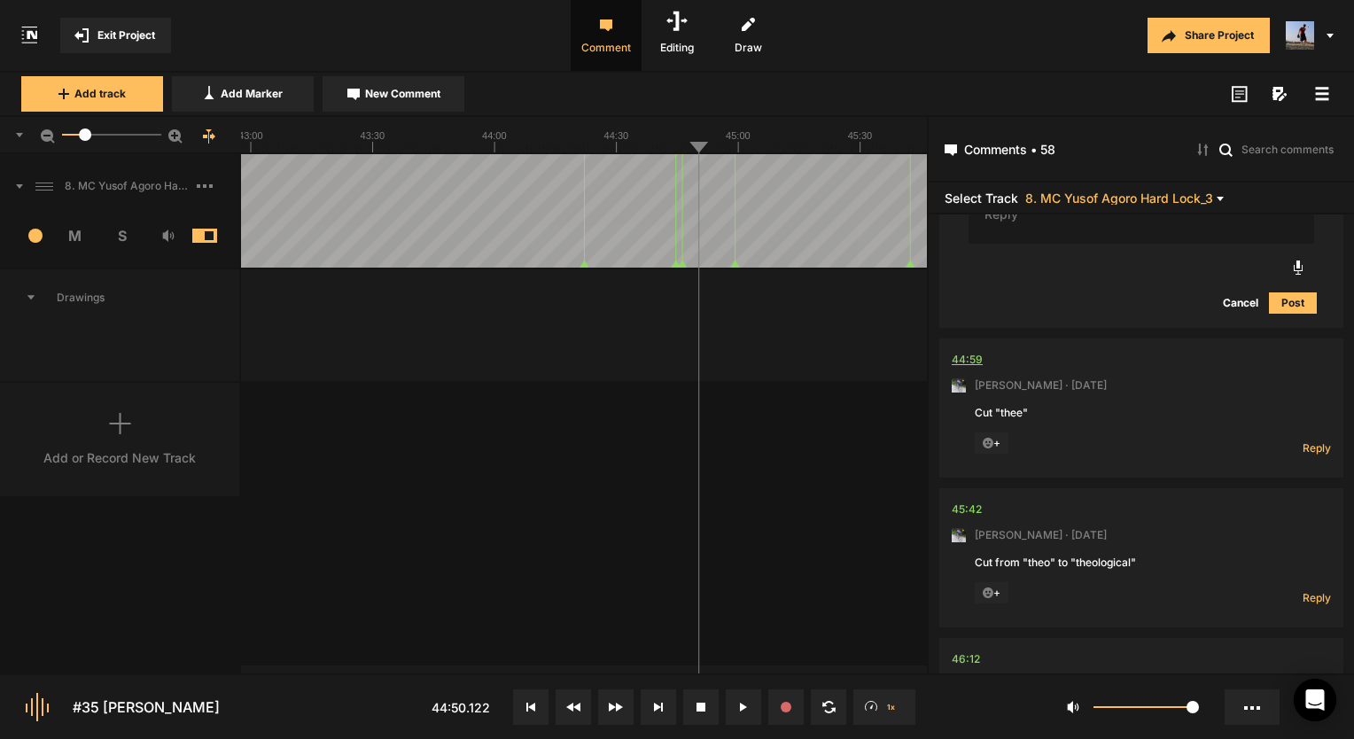
click at [976, 364] on div "44:59" at bounding box center [967, 360] width 31 height 18
click at [1312, 455] on span "Reply" at bounding box center [1317, 447] width 28 height 15
type textarea "Done!"
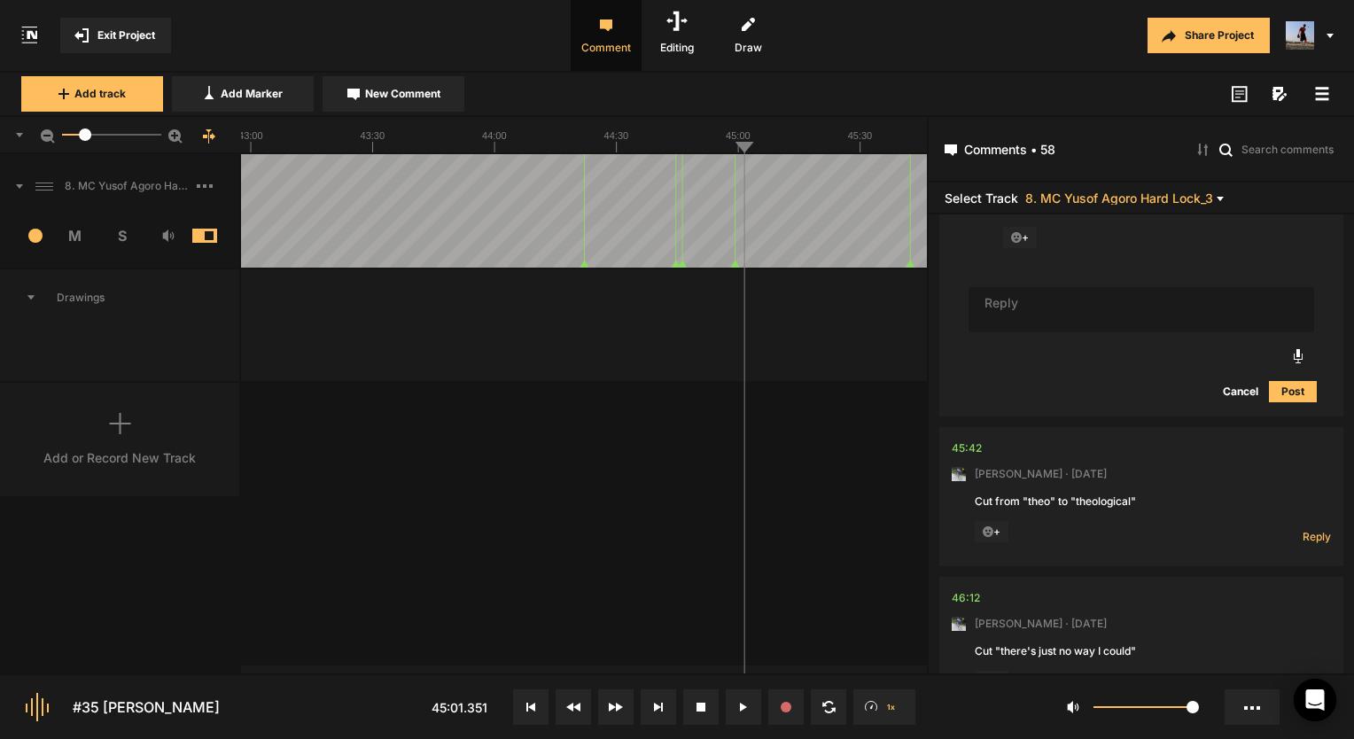
scroll to position [9764, 0]
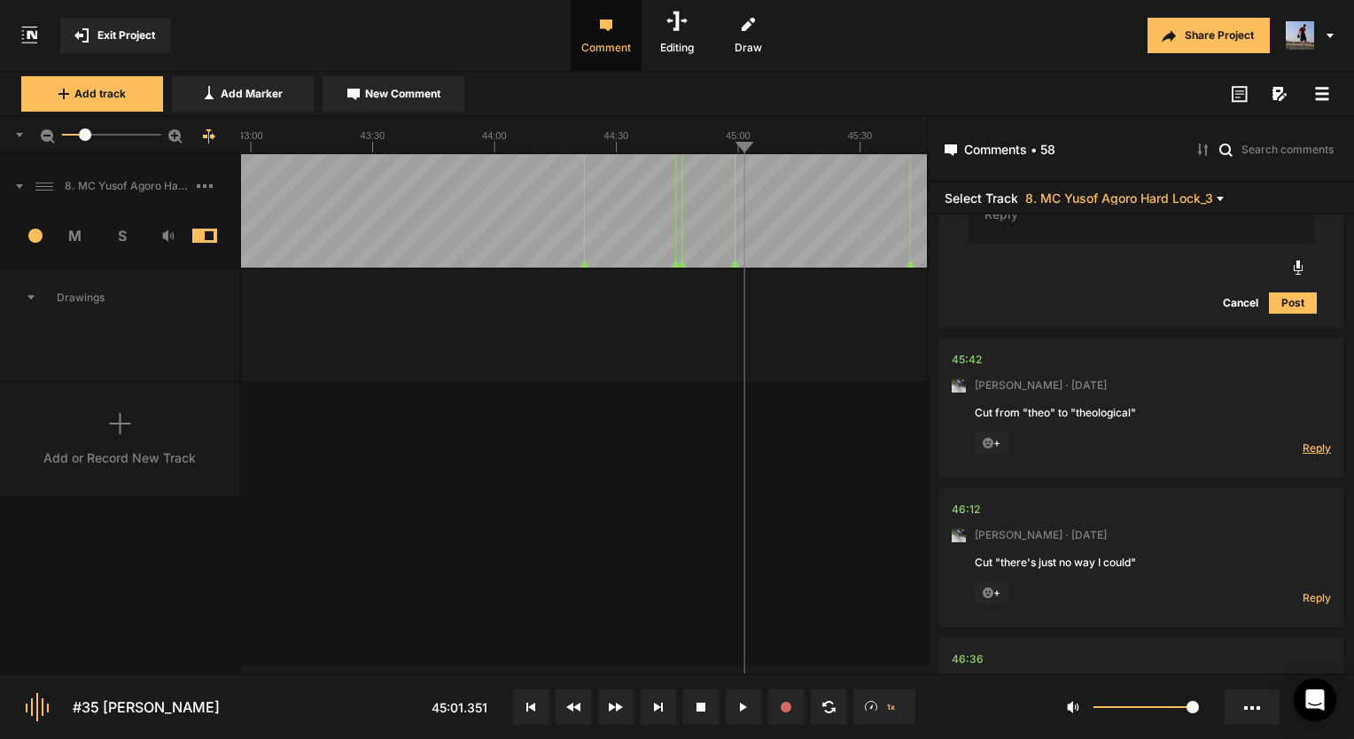
click at [1303, 455] on span "Reply" at bounding box center [1317, 447] width 28 height 15
type textarea "Done!"
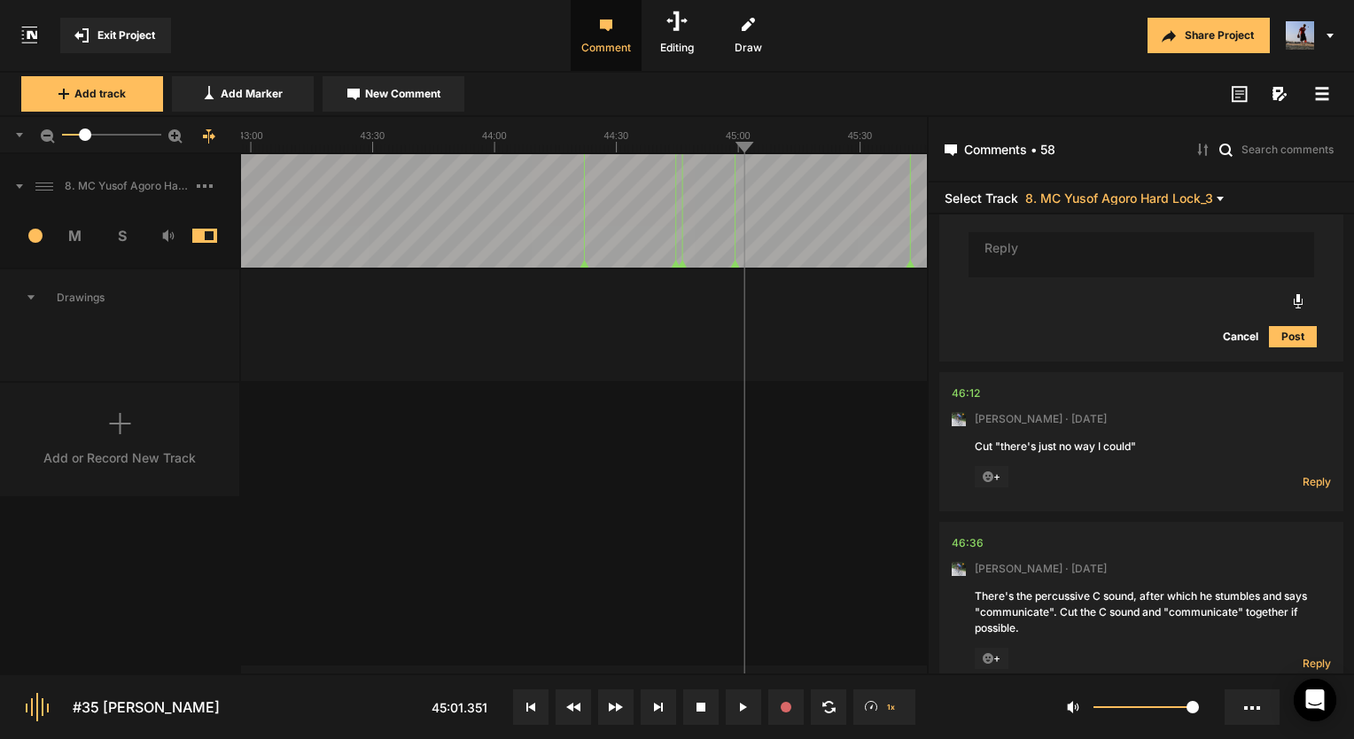
scroll to position [10172, 0]
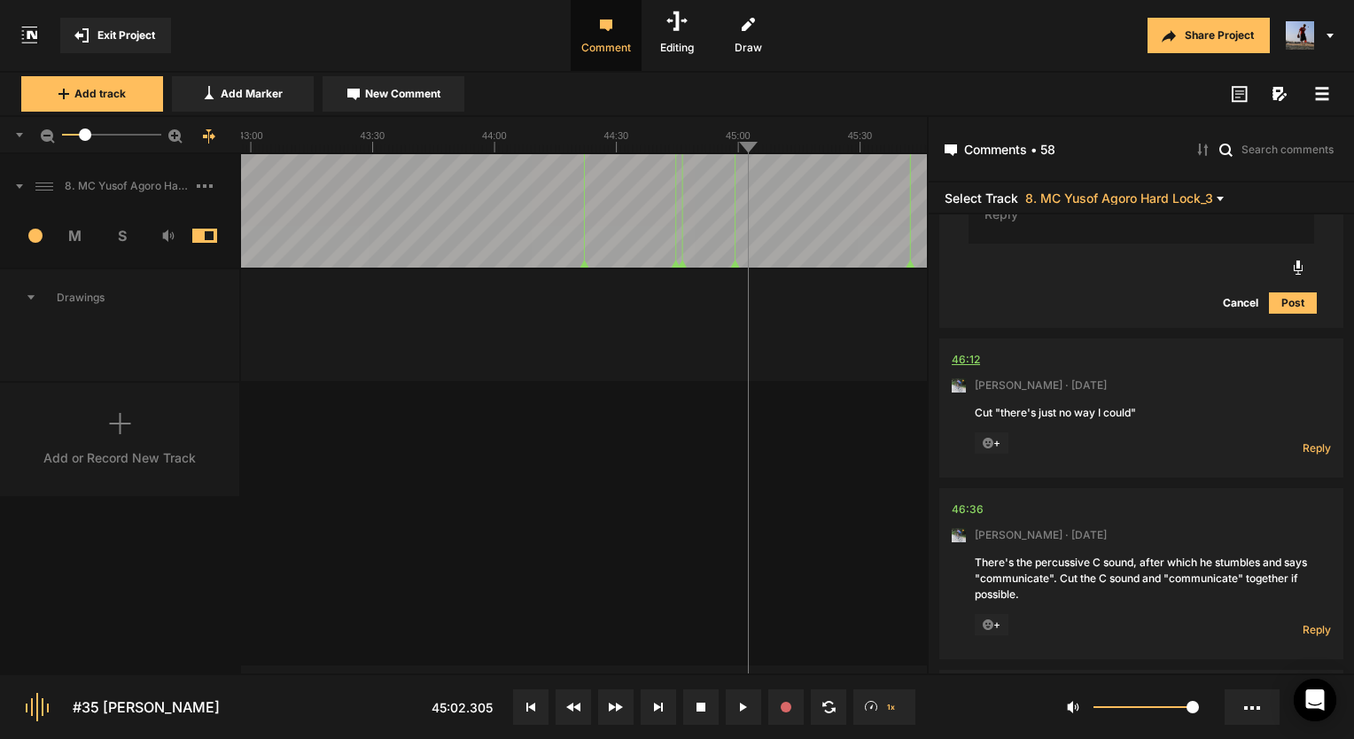
click at [969, 363] on div "46:12" at bounding box center [966, 360] width 28 height 18
click at [1304, 452] on span "Reply" at bounding box center [1317, 447] width 28 height 15
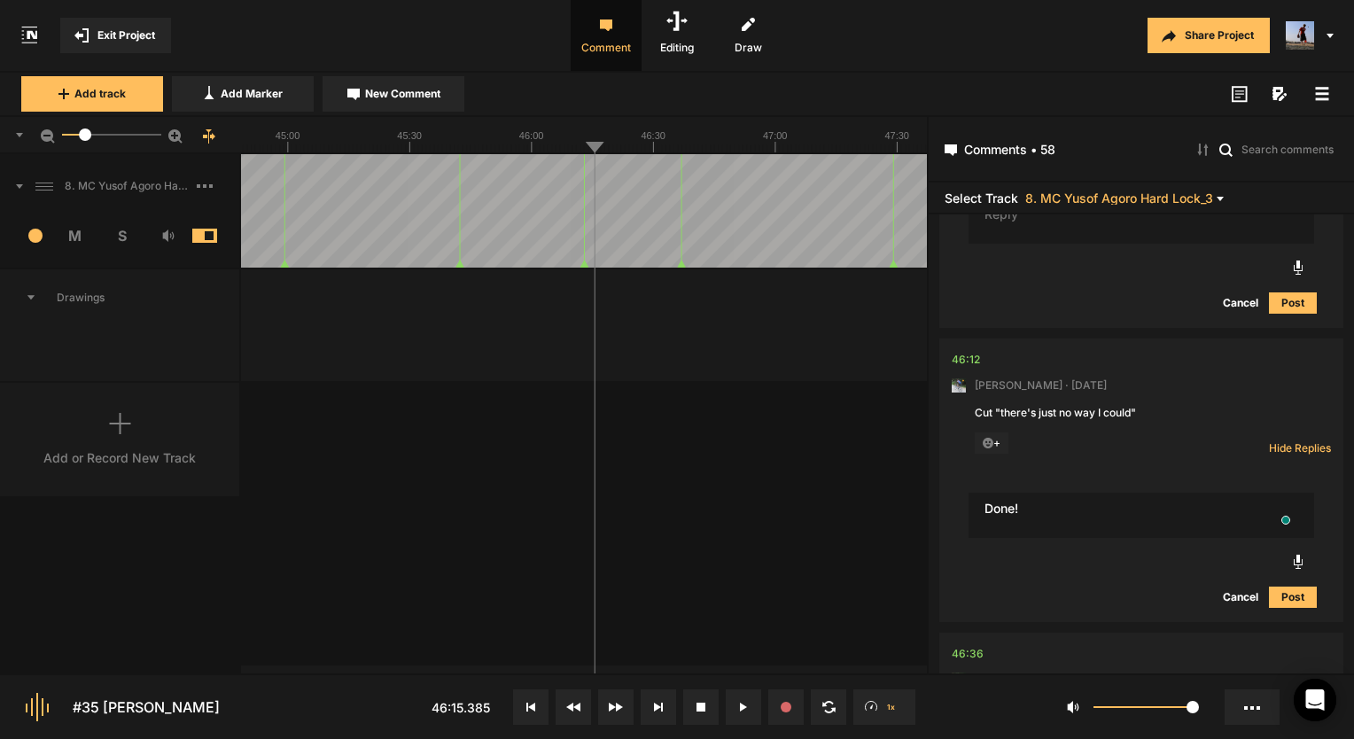
type textarea "Done!"
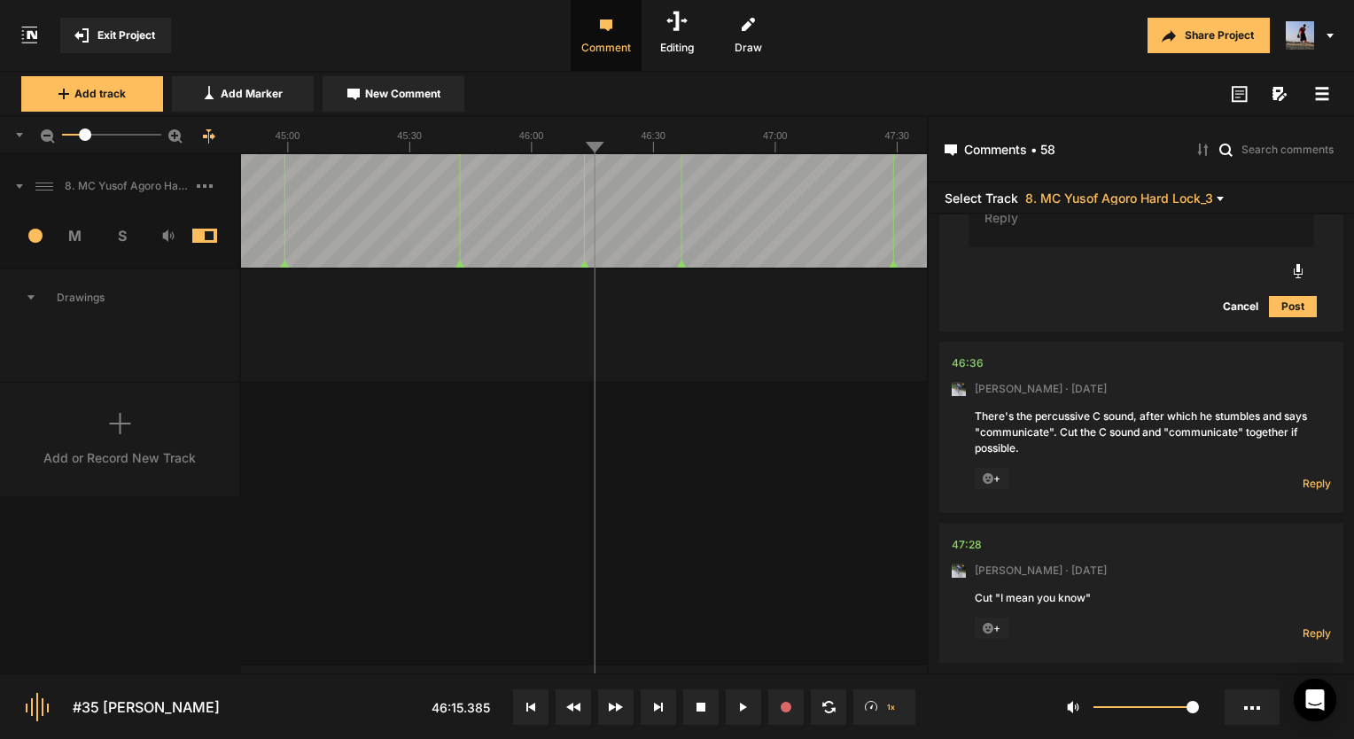
scroll to position [10668, 0]
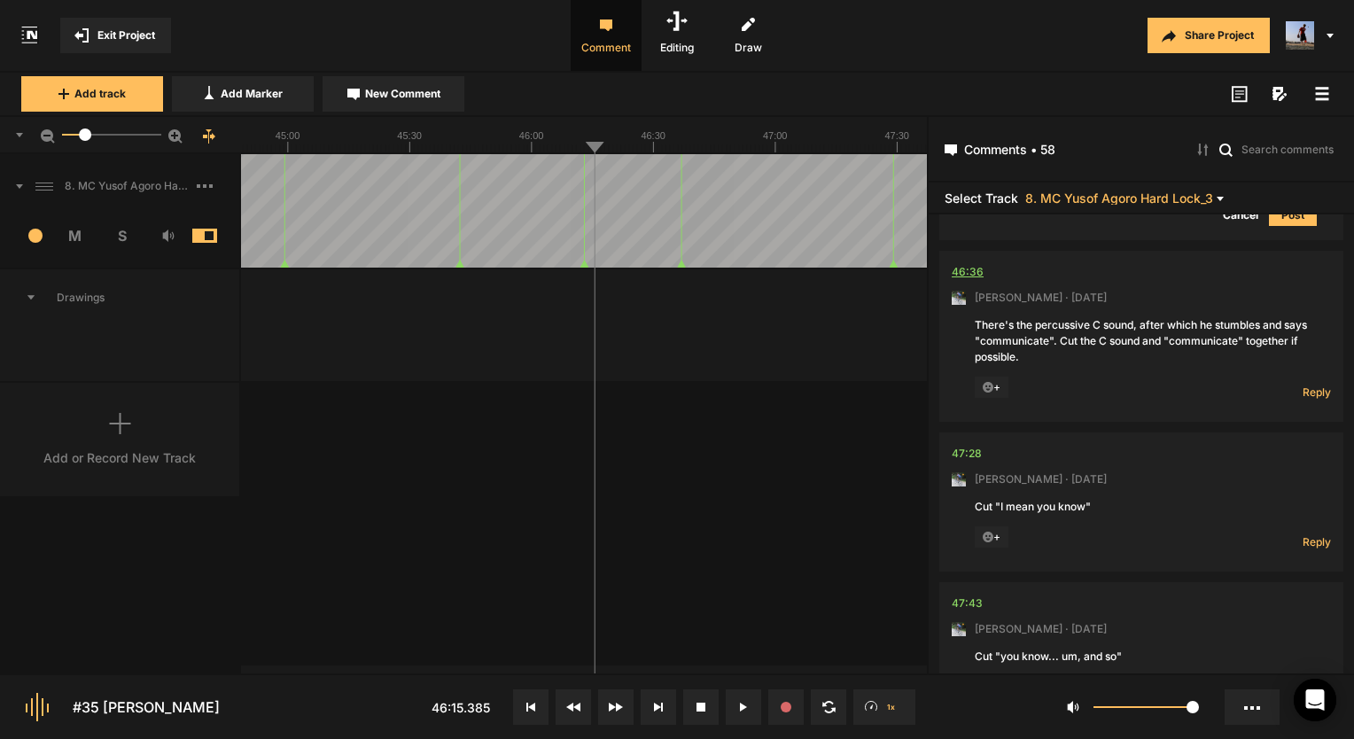
click at [968, 274] on div "46:36" at bounding box center [968, 272] width 32 height 18
click at [1303, 393] on span "Reply" at bounding box center [1317, 392] width 28 height 15
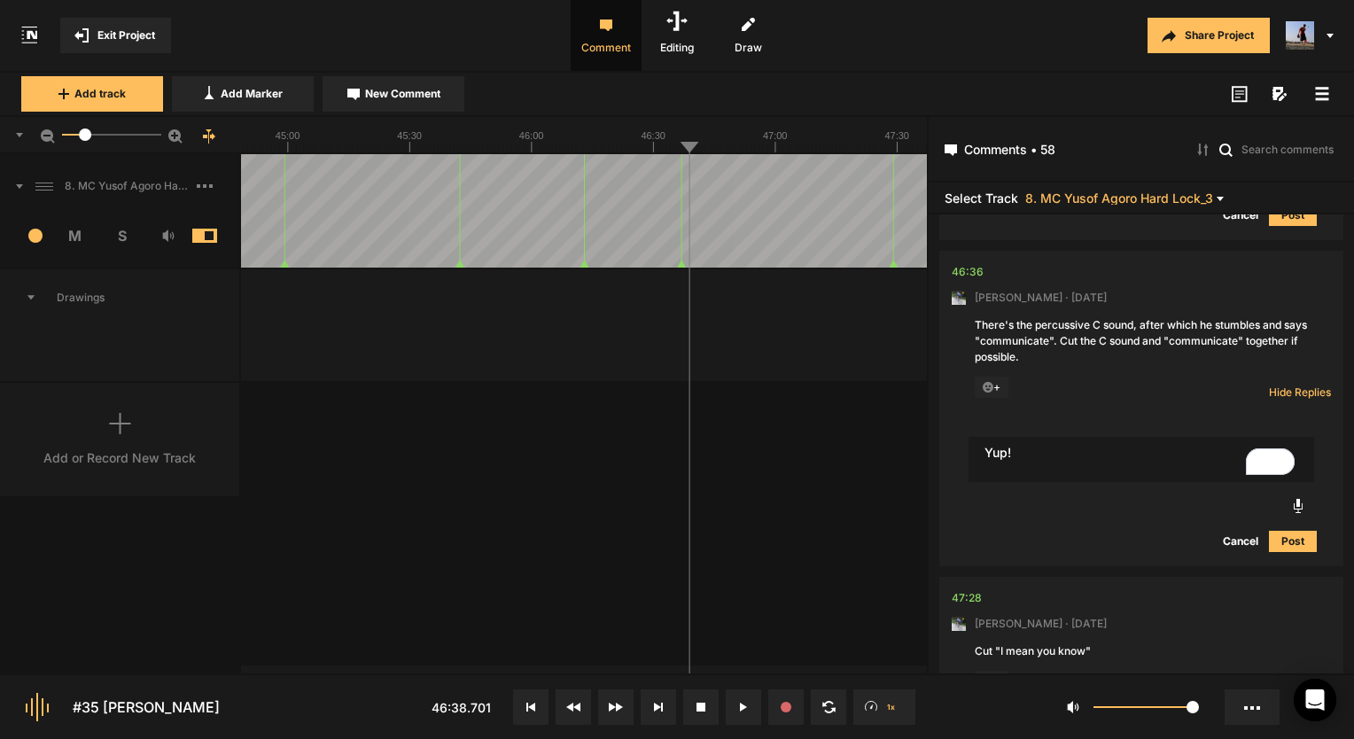
type textarea "Yup!"
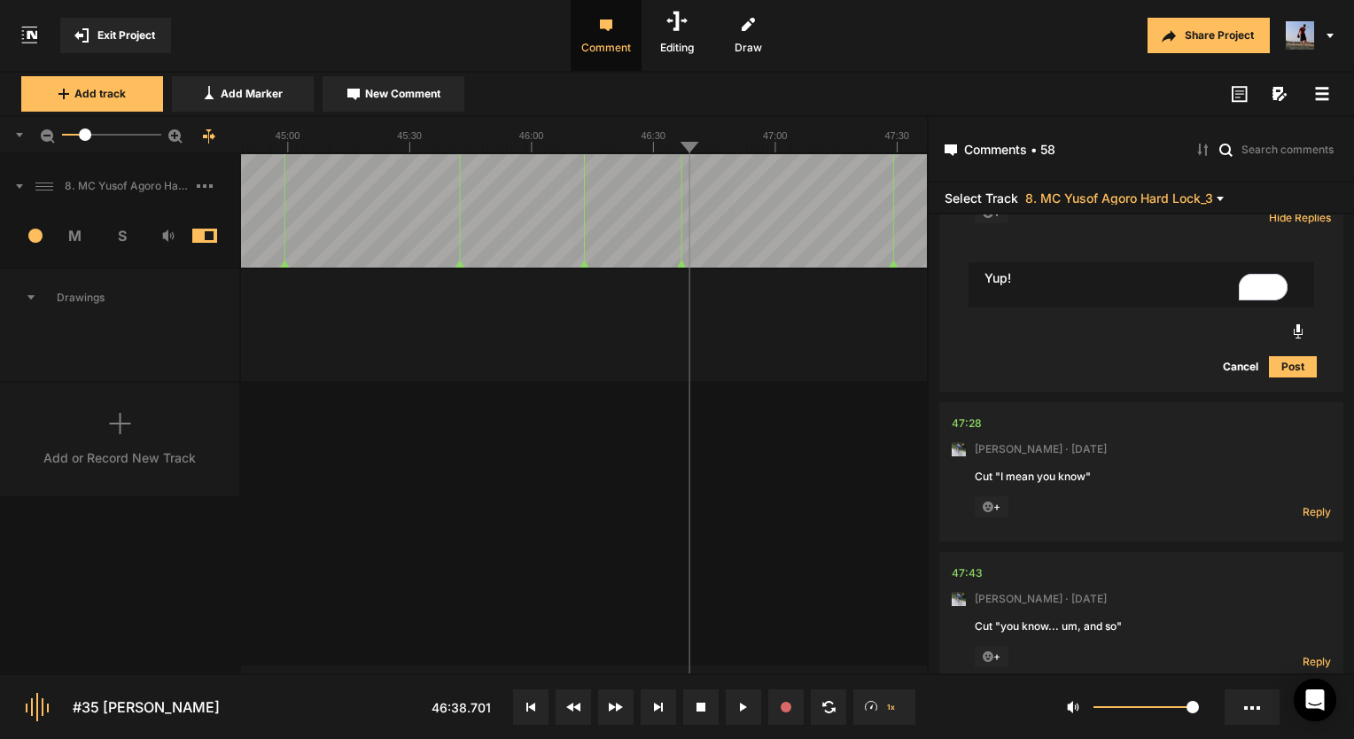
scroll to position [10846, 0]
click at [1297, 366] on button "Post" at bounding box center [1293, 364] width 48 height 21
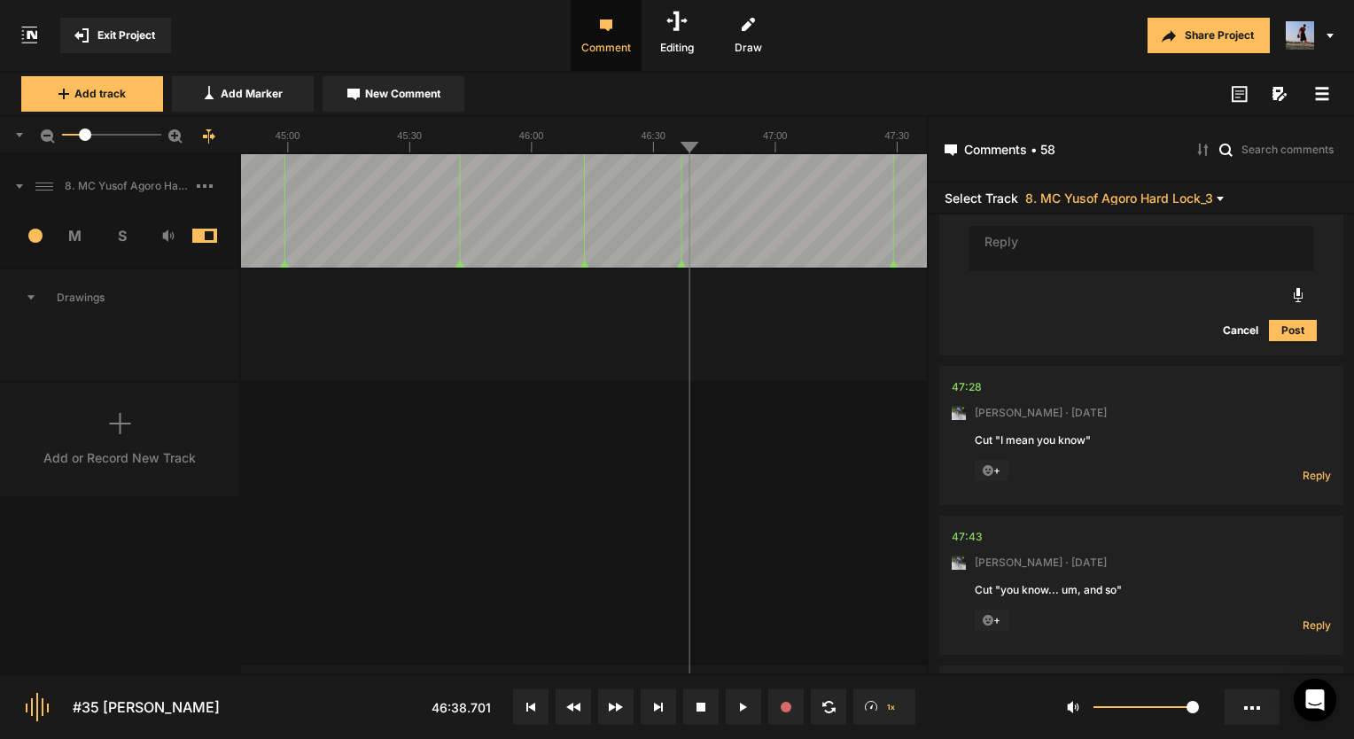
scroll to position [11023, 0]
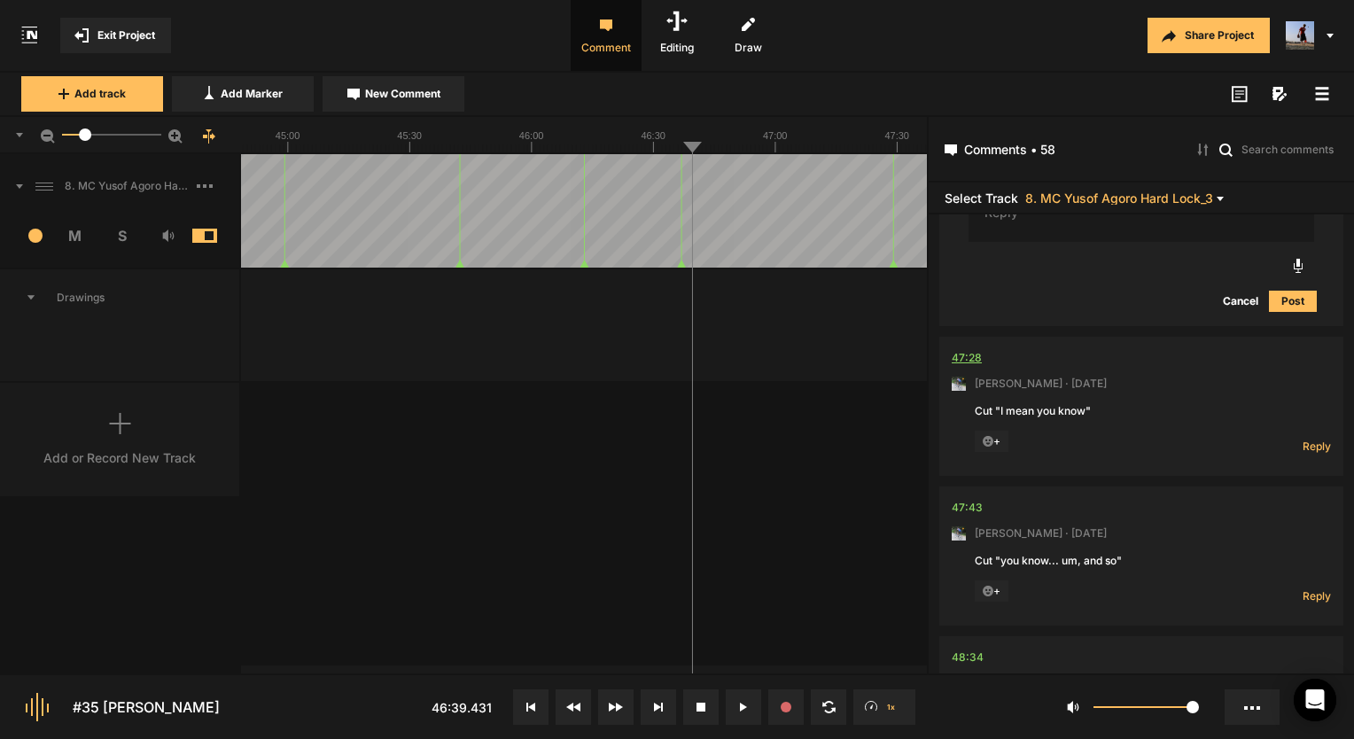
click at [961, 367] on div "47:28" at bounding box center [967, 358] width 30 height 18
click at [1308, 445] on span "Reply" at bounding box center [1317, 446] width 28 height 15
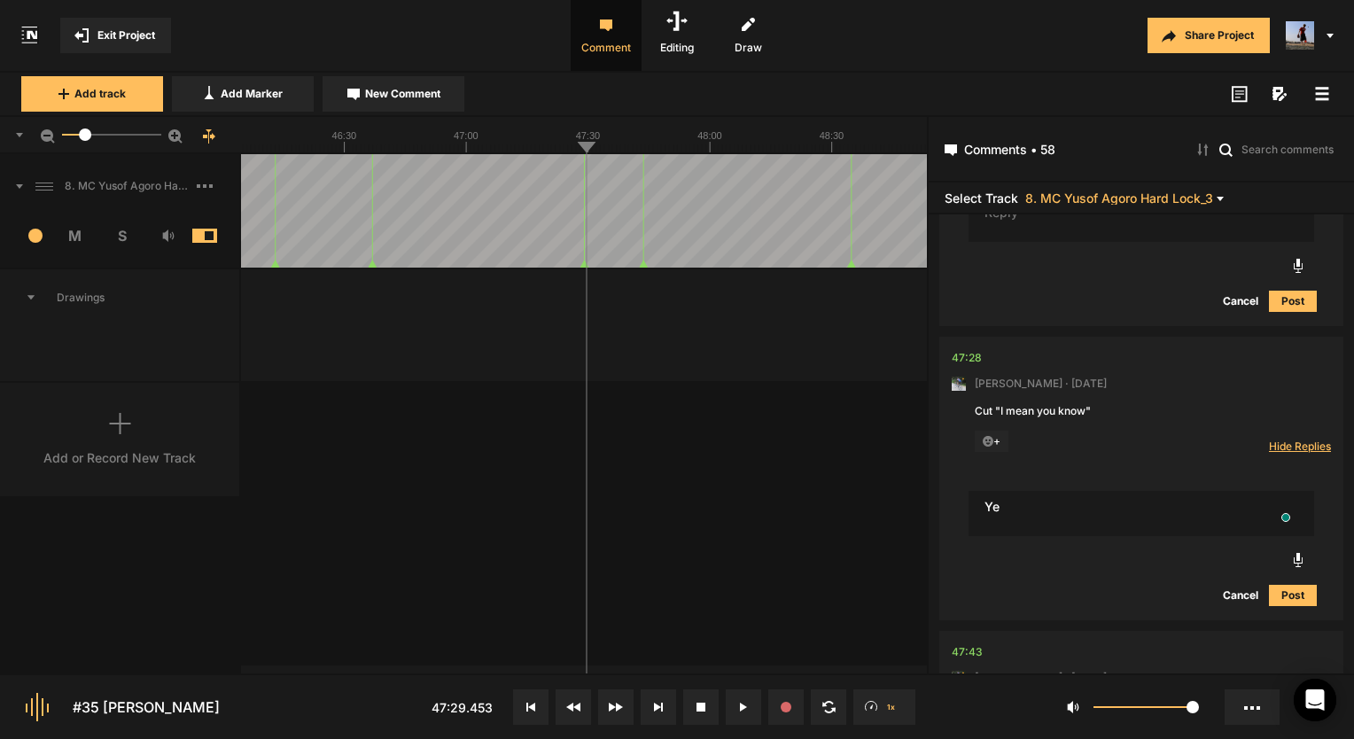
type textarea "Y"
type textarea "Got it!"
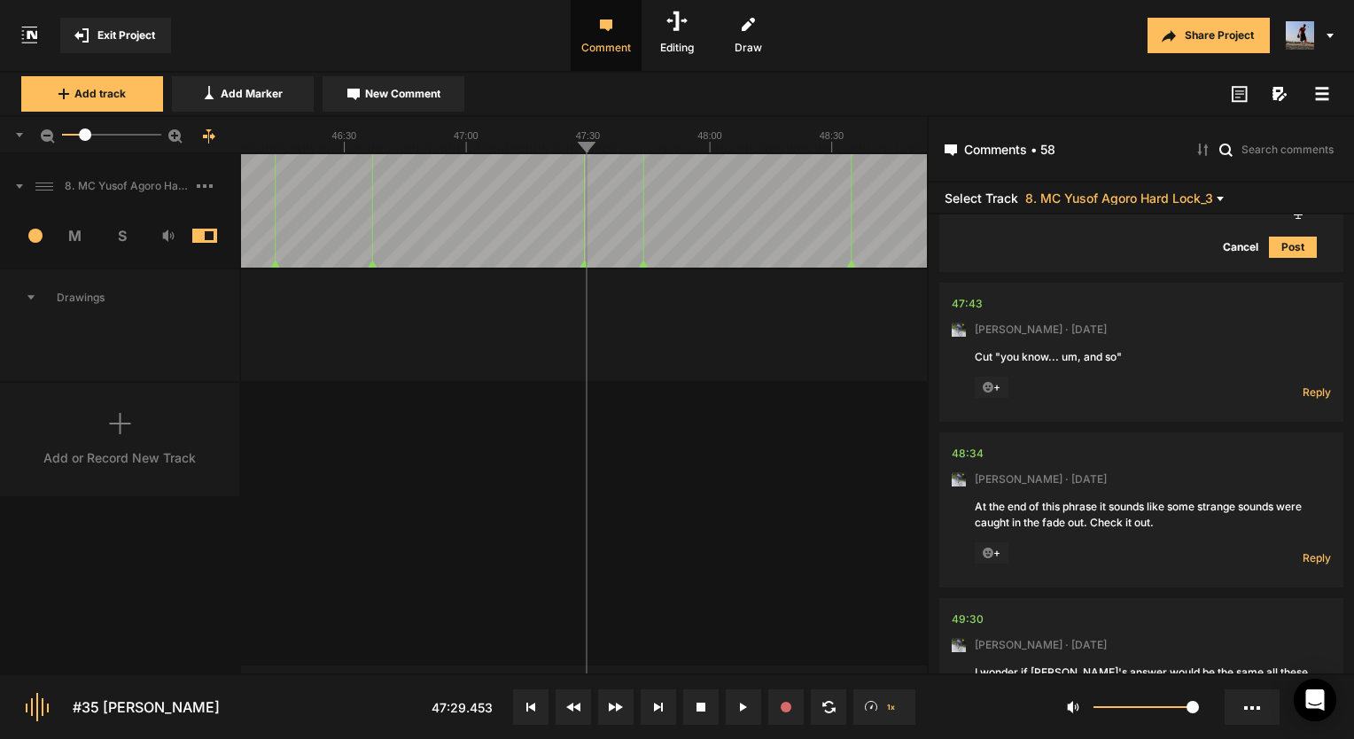
scroll to position [11517, 0]
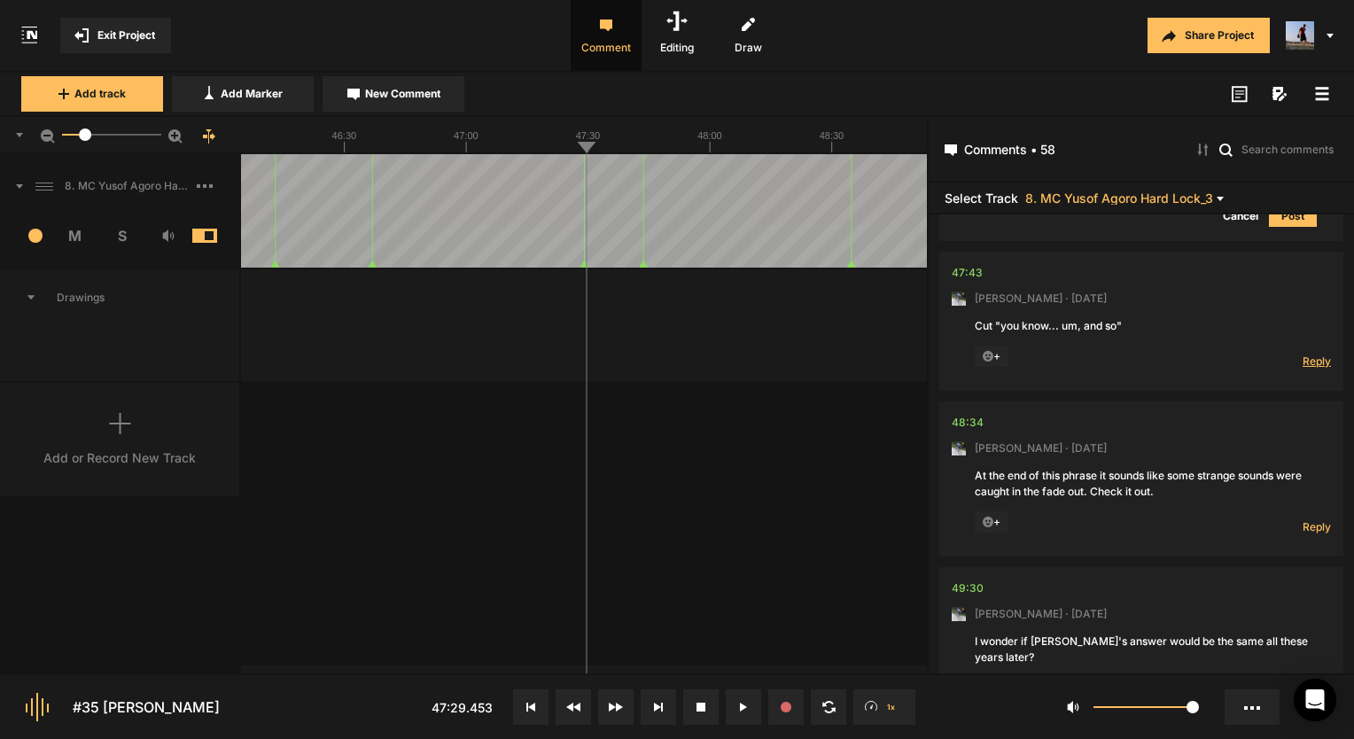
click at [1305, 363] on span "Reply" at bounding box center [1317, 361] width 28 height 15
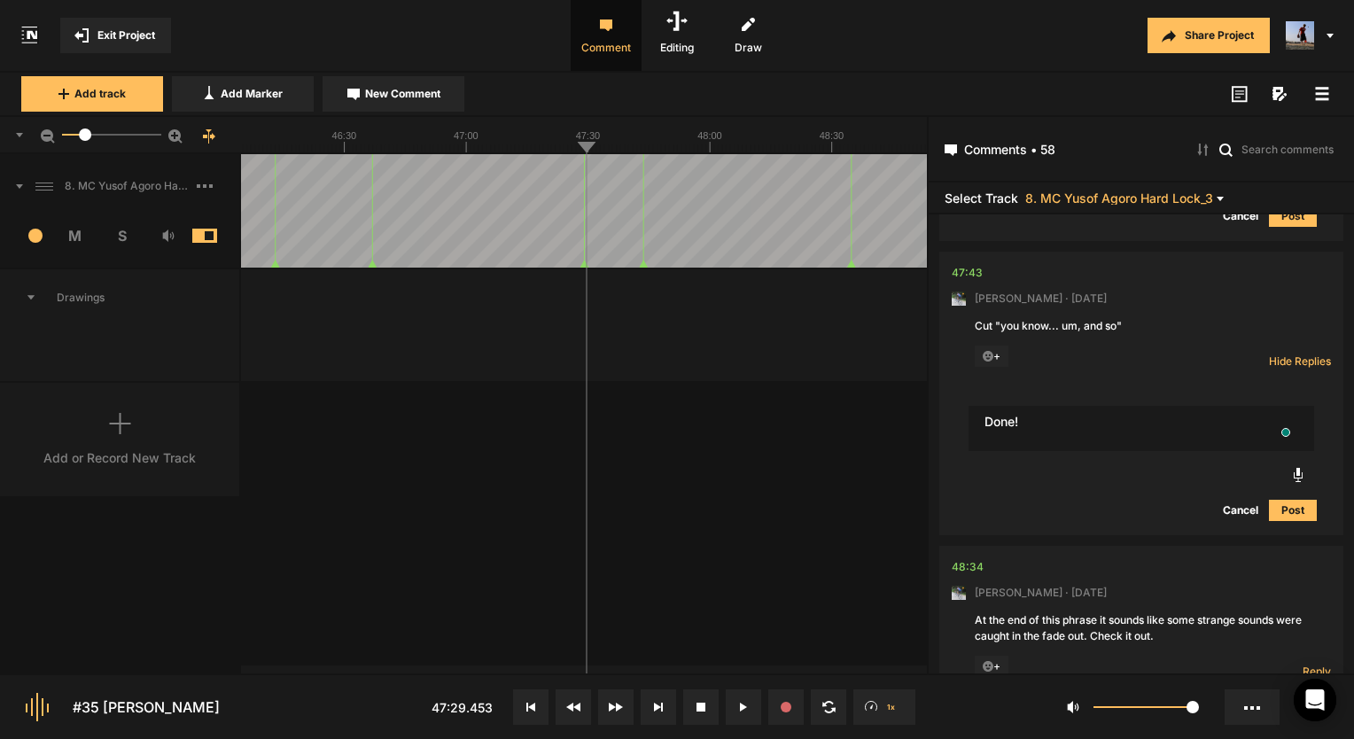
type textarea "Done!"
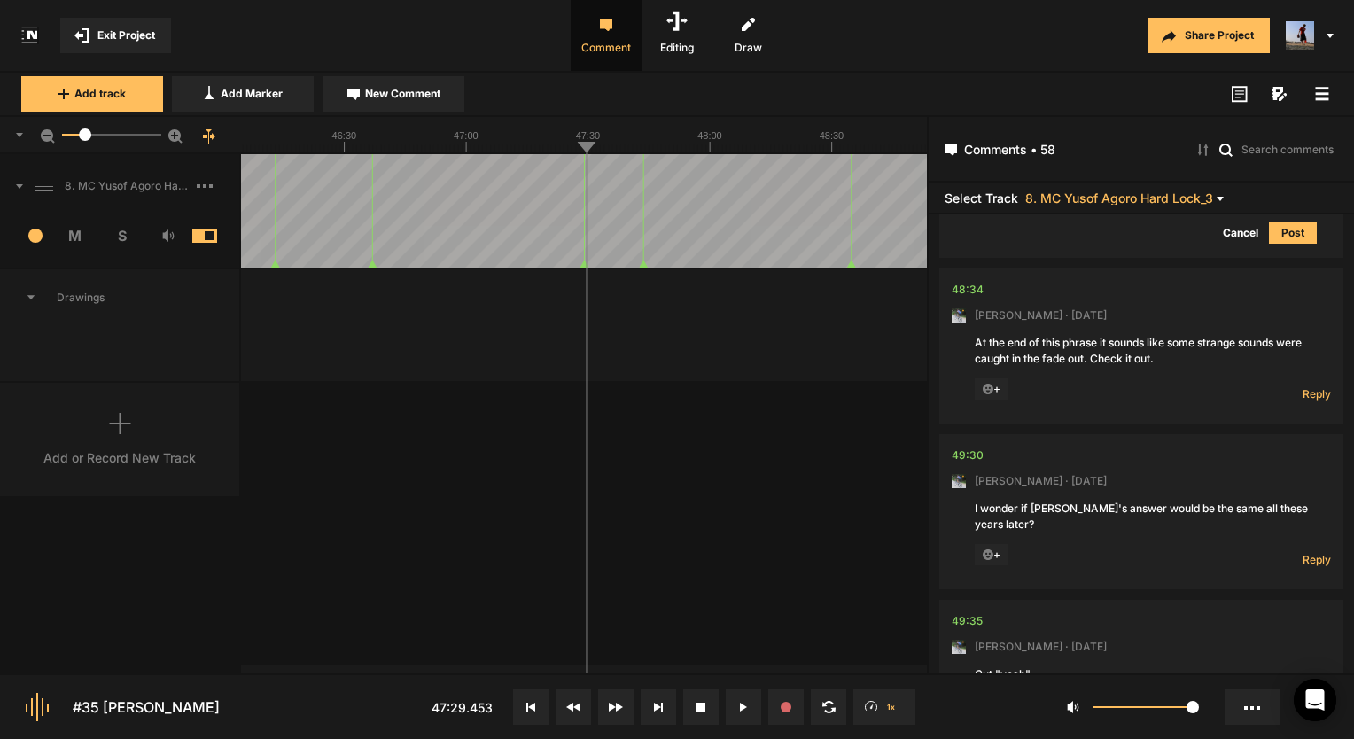
scroll to position [11871, 0]
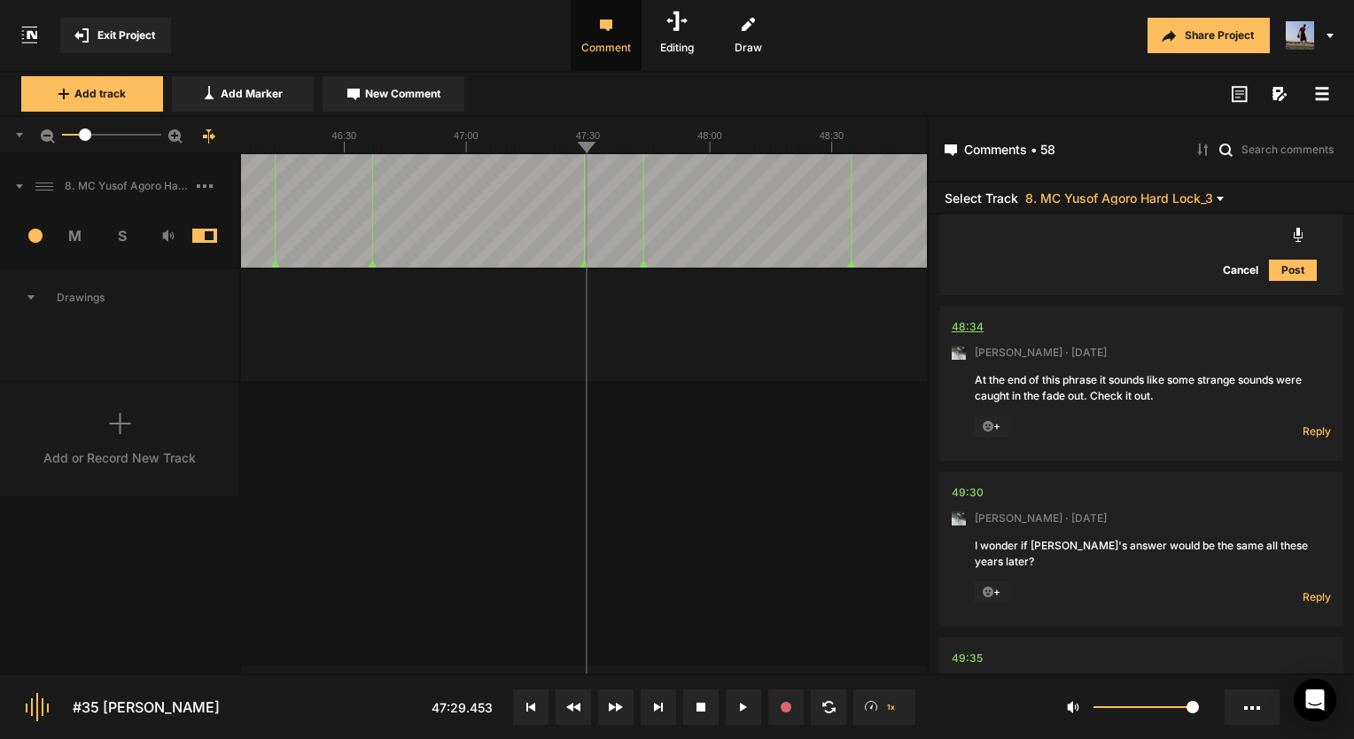
click at [971, 331] on div "48:34" at bounding box center [968, 327] width 32 height 18
click at [978, 333] on div "48:34" at bounding box center [968, 327] width 32 height 18
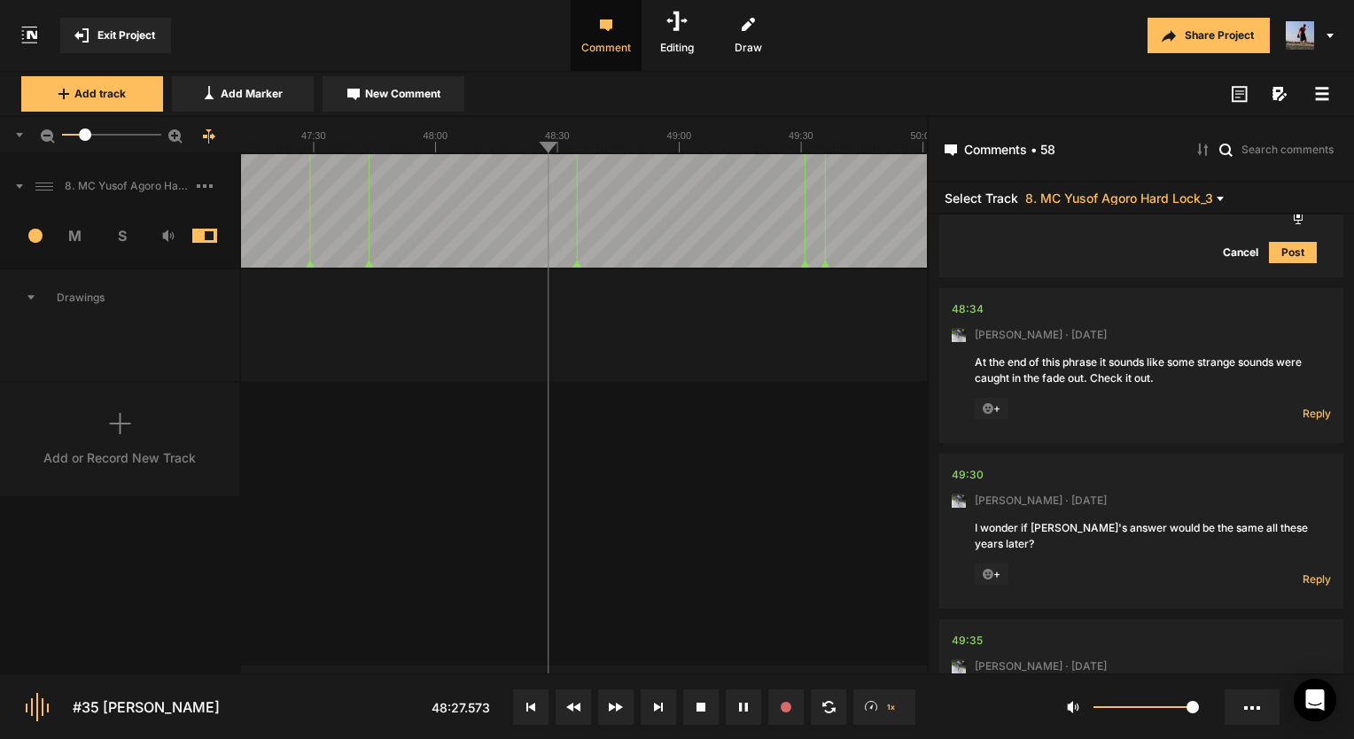
scroll to position [12155, 0]
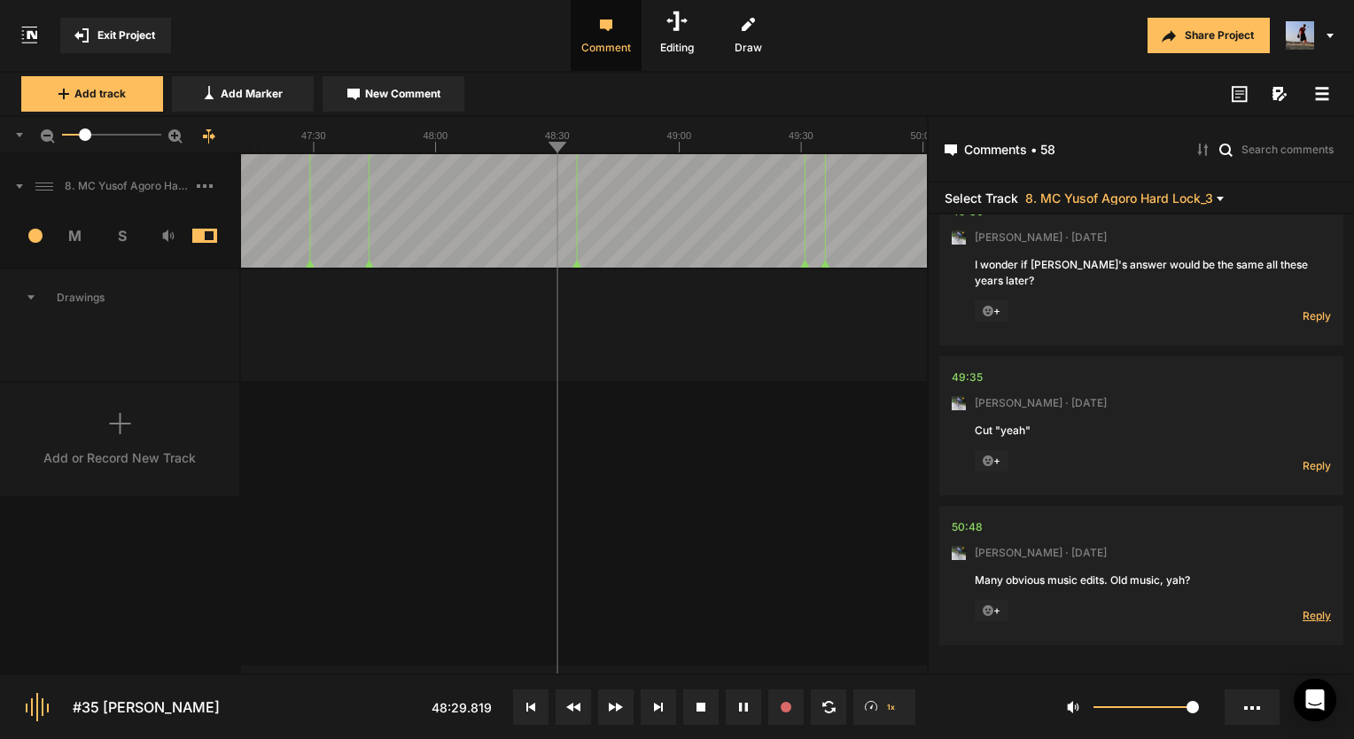
click at [1303, 616] on span "Reply" at bounding box center [1317, 615] width 28 height 15
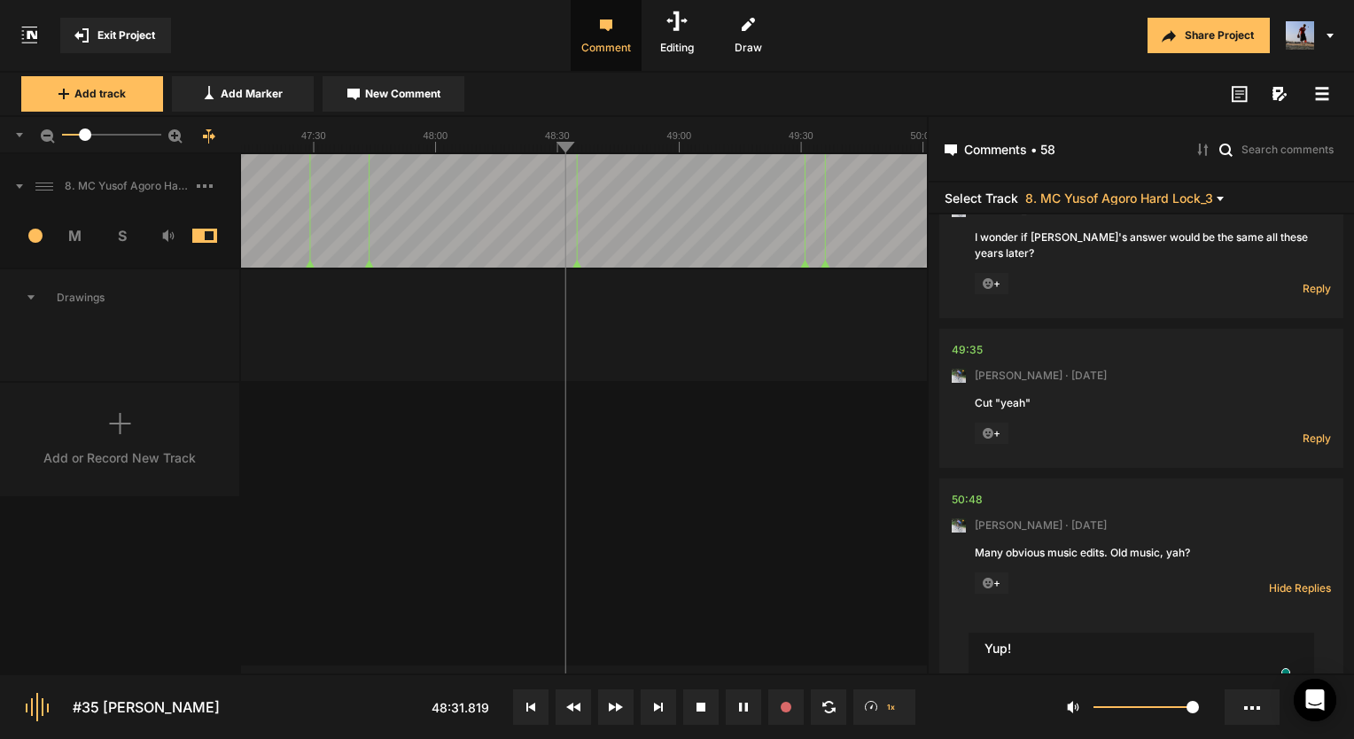
scroll to position [12179, 0]
type textarea "Yup!"
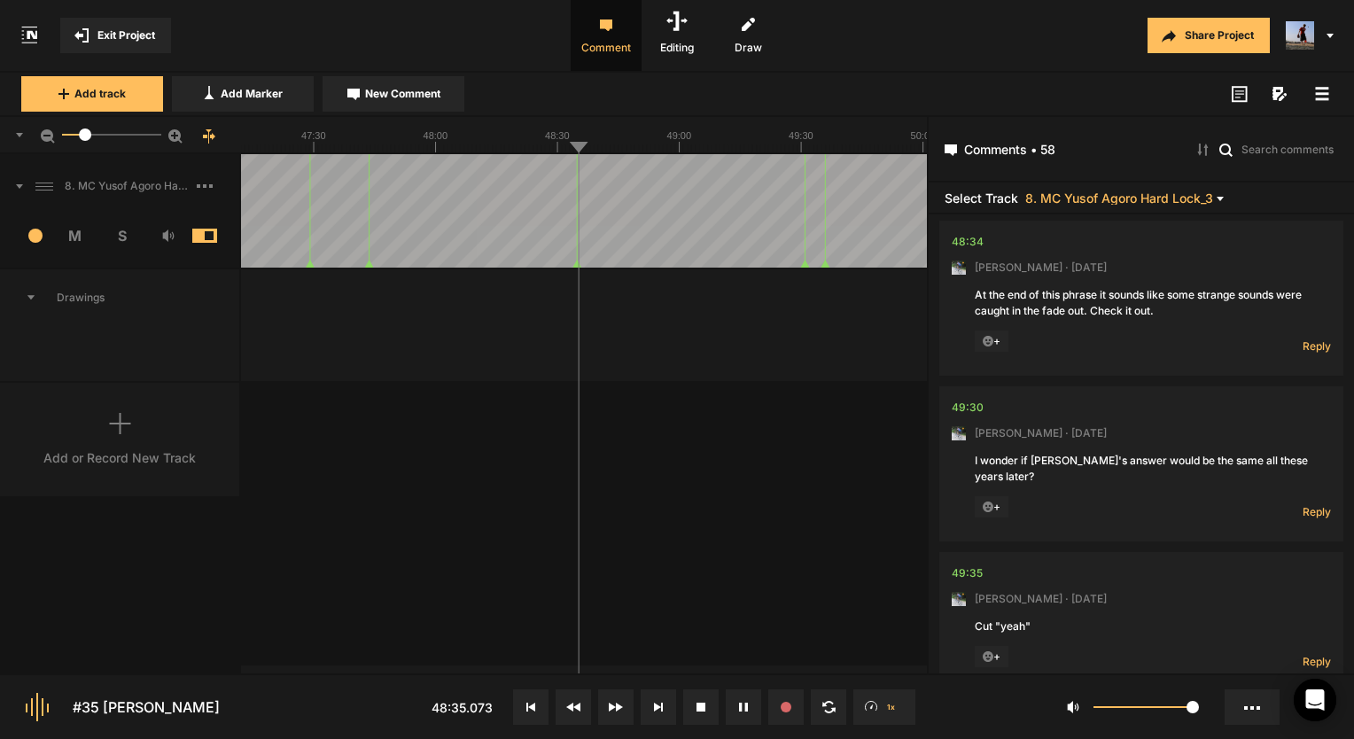
scroll to position [11928, 0]
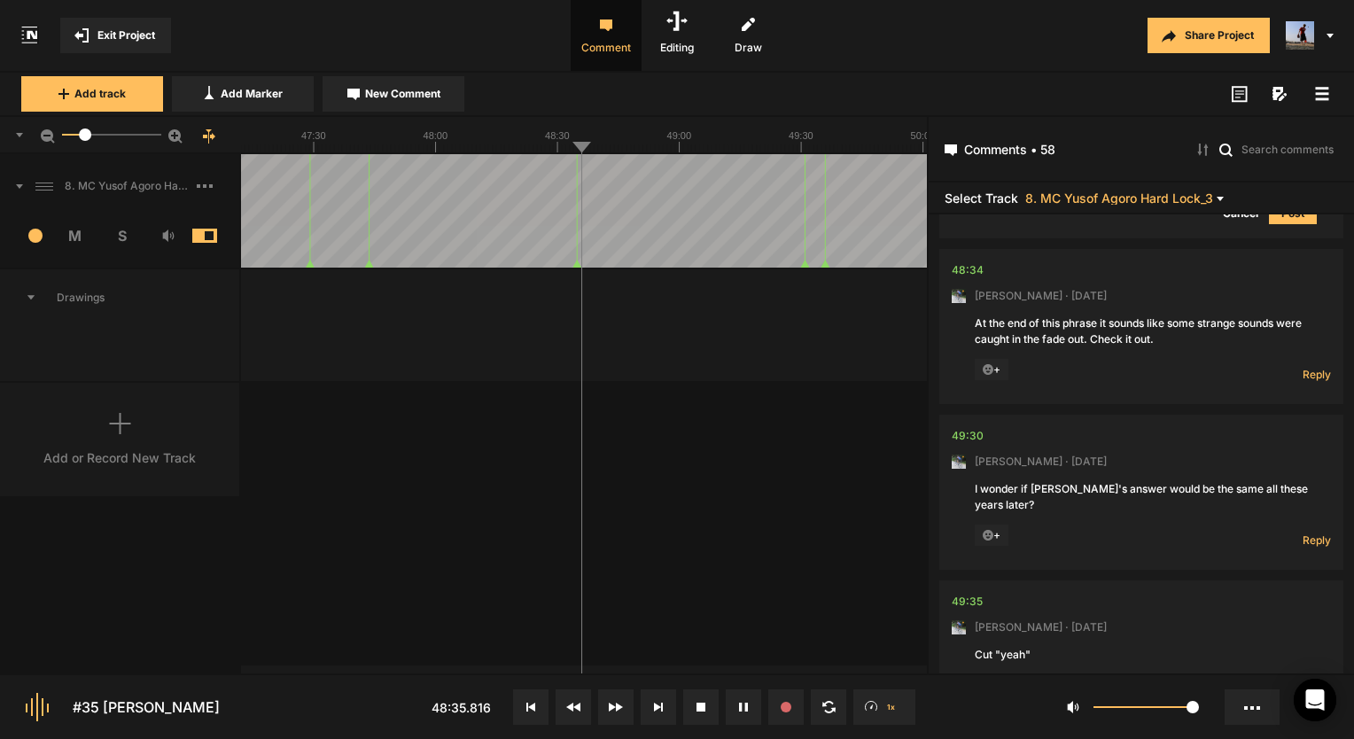
click at [744, 704] on icon at bounding box center [743, 707] width 9 height 9
drag, startPoint x: 84, startPoint y: 650, endPoint x: 753, endPoint y: 704, distance: 671.3
click at [753, 704] on button at bounding box center [743, 706] width 35 height 35
click at [971, 269] on div "48:34" at bounding box center [968, 270] width 32 height 18
click at [729, 719] on button at bounding box center [743, 706] width 35 height 35
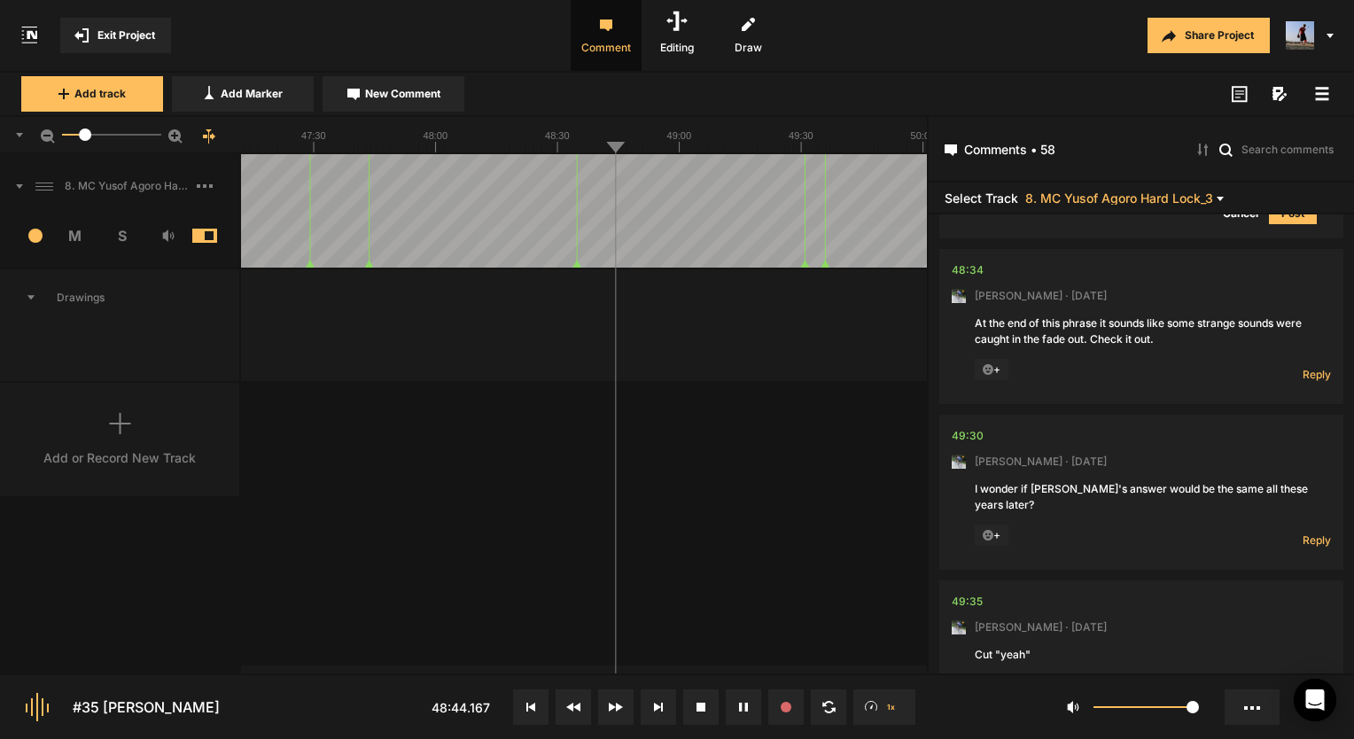
click at [753, 711] on button at bounding box center [743, 706] width 35 height 35
click at [1303, 382] on span "Reply" at bounding box center [1317, 374] width 28 height 15
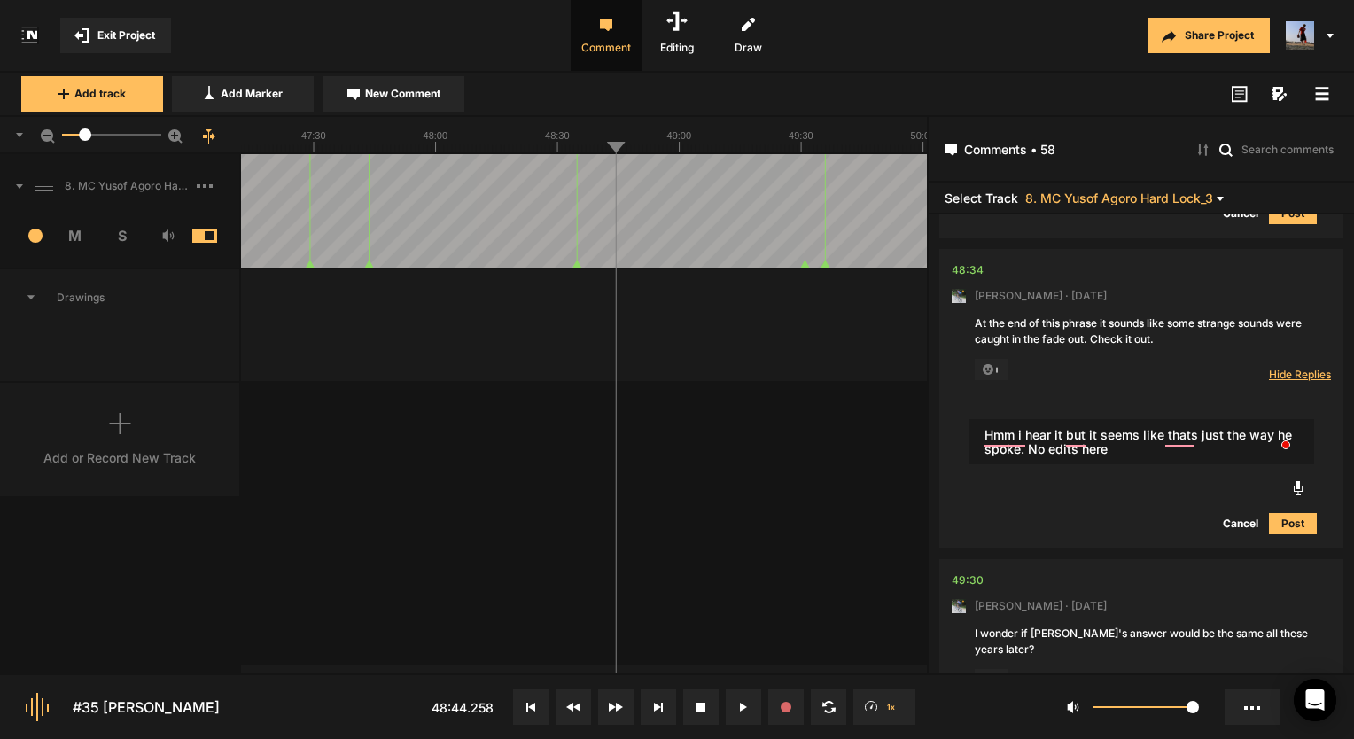
type textarea "Hmm i hear it but it seems like thats just the way he spoke. No edits here"
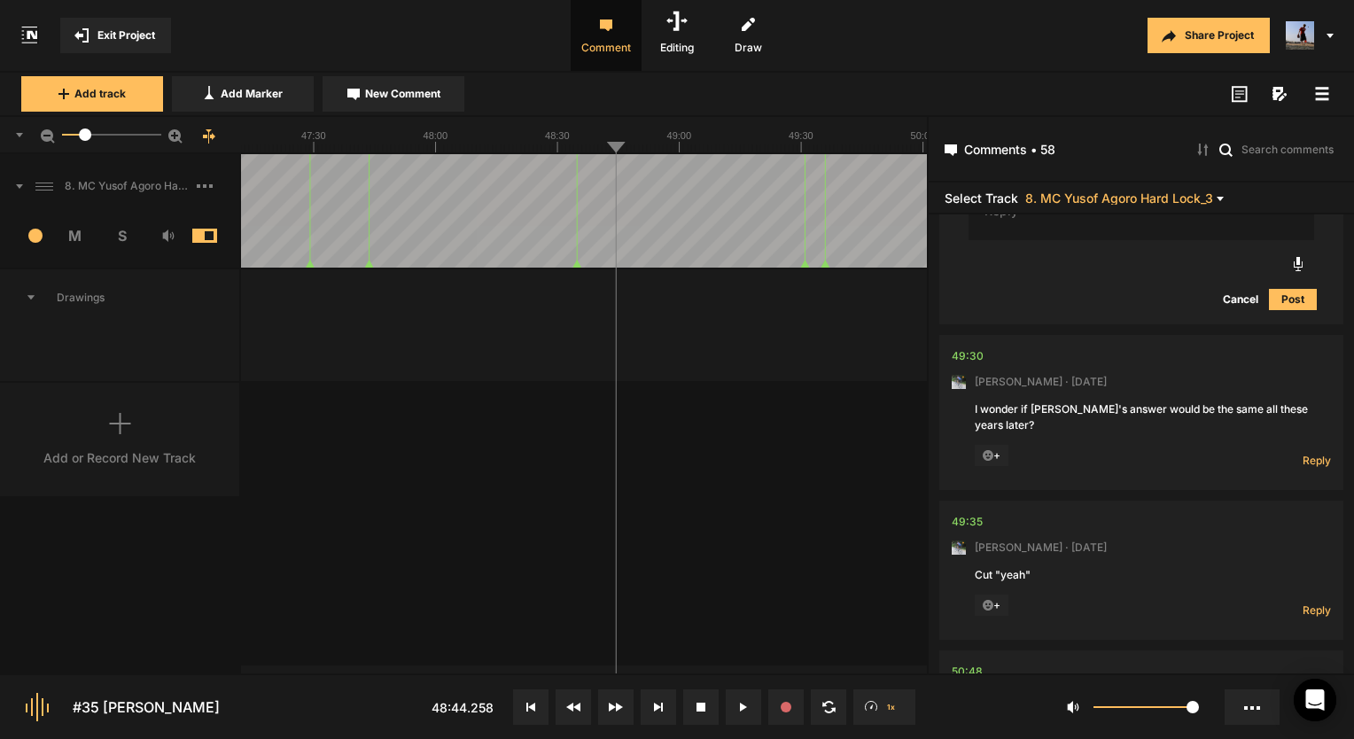
scroll to position [12371, 0]
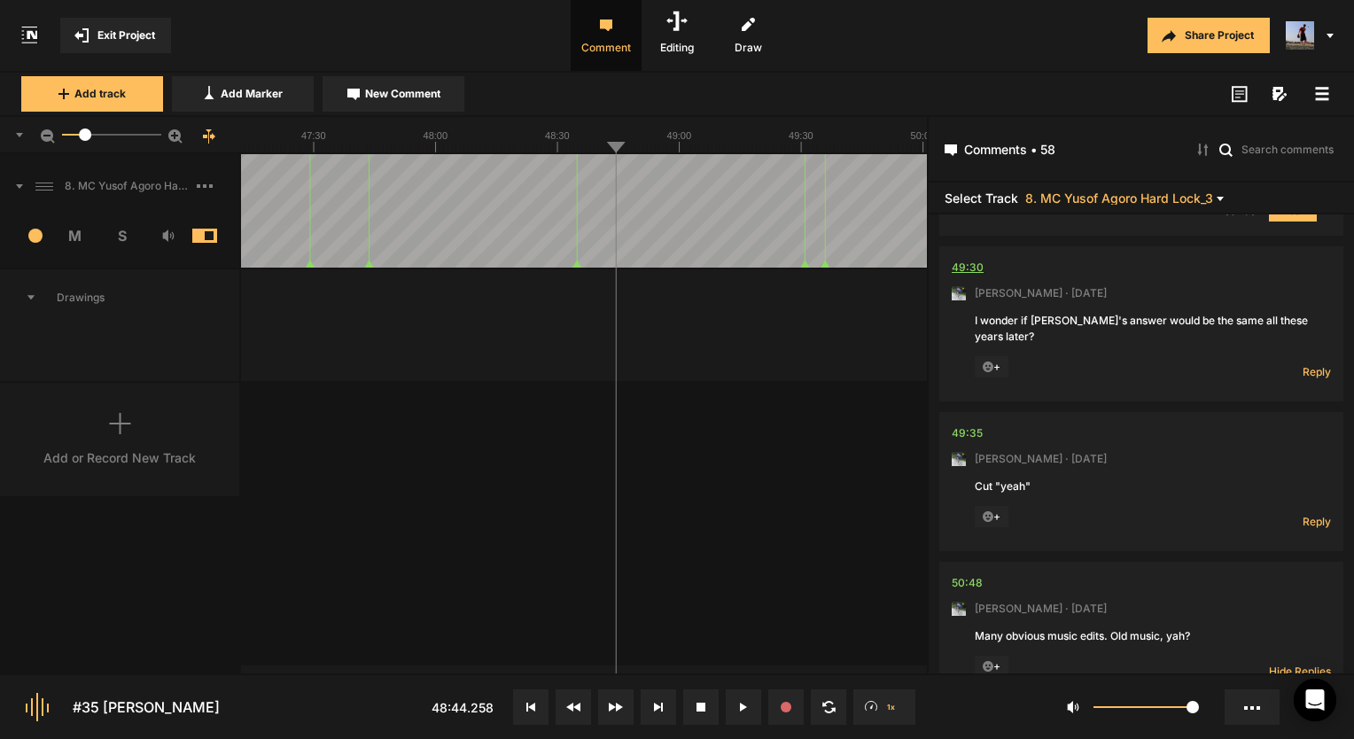
click at [962, 271] on div "49:30" at bounding box center [968, 268] width 32 height 18
click at [751, 706] on button at bounding box center [743, 706] width 35 height 35
click at [1304, 378] on span "Reply" at bounding box center [1317, 371] width 28 height 15
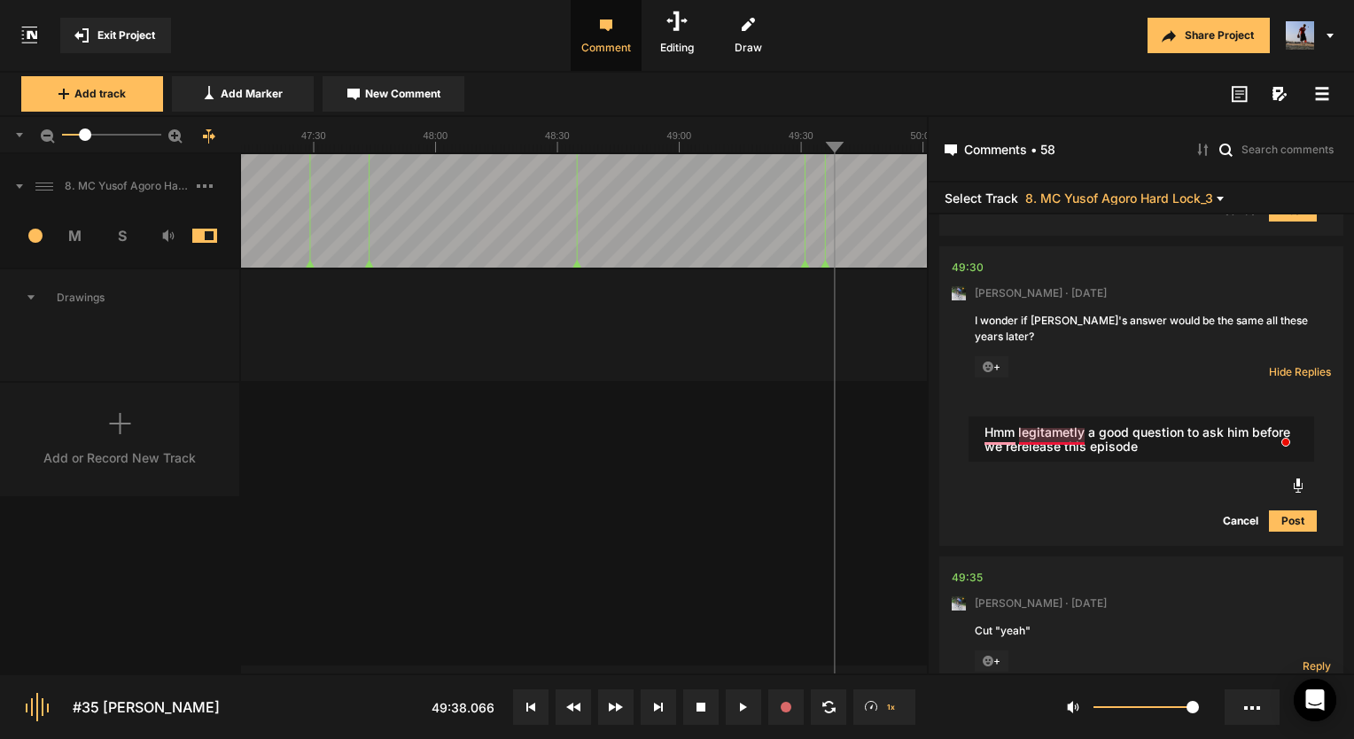
click at [1053, 434] on textarea "Hmm legitametly a good question to ask him before we rerelease this episode" at bounding box center [1142, 439] width 346 height 46
type textarea "Hmm legitimately a good question to ask him before we rerelease this episode"
click at [1277, 513] on button "Post" at bounding box center [1293, 520] width 48 height 21
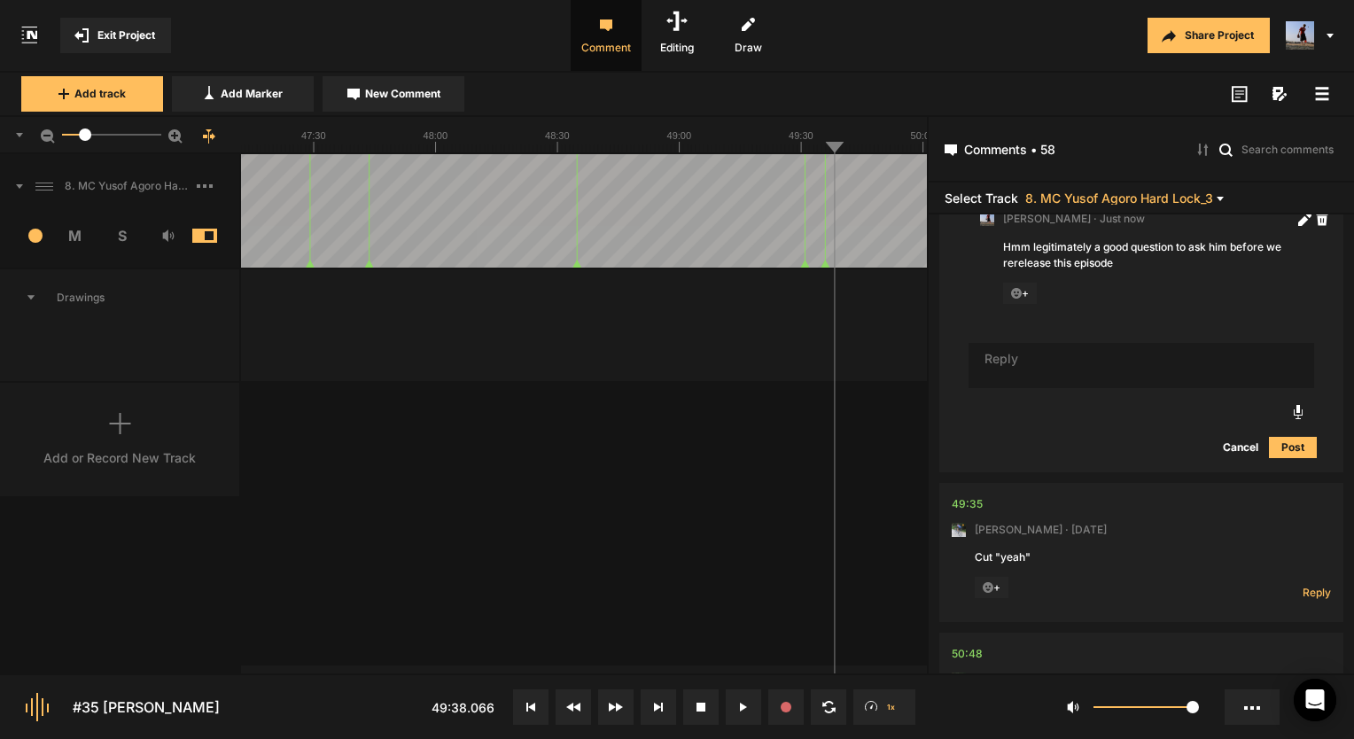
scroll to position [12637, 0]
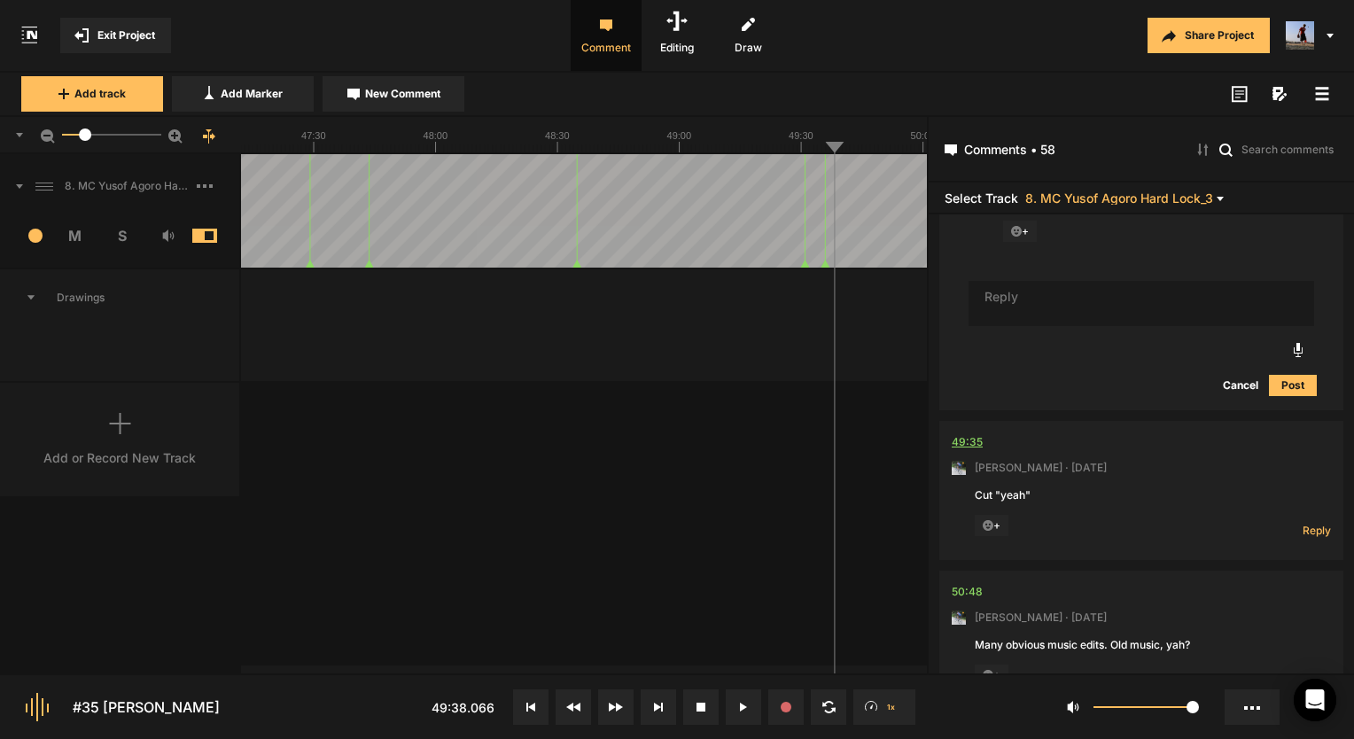
click at [964, 442] on div "49:35" at bounding box center [967, 442] width 31 height 18
click at [1305, 530] on span "Reply" at bounding box center [1317, 530] width 28 height 15
type textarea "Done!"
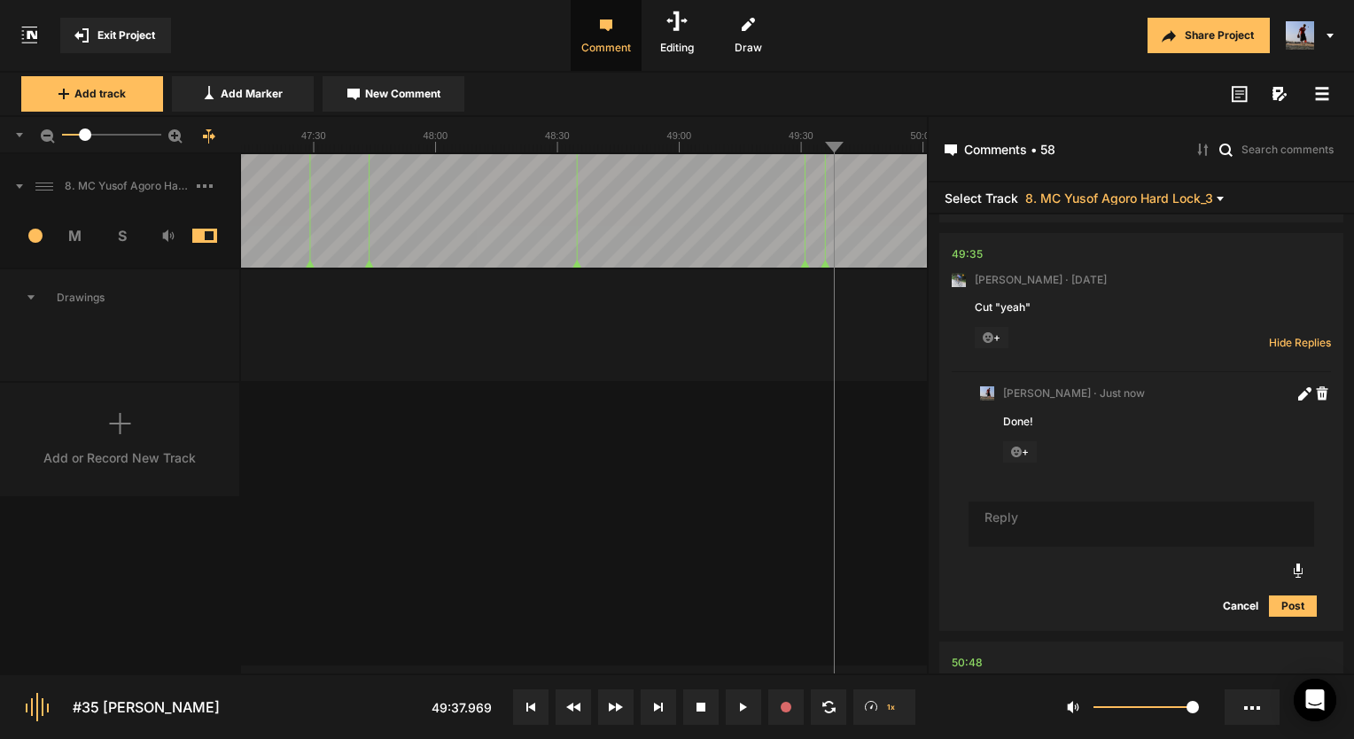
scroll to position [12859, 0]
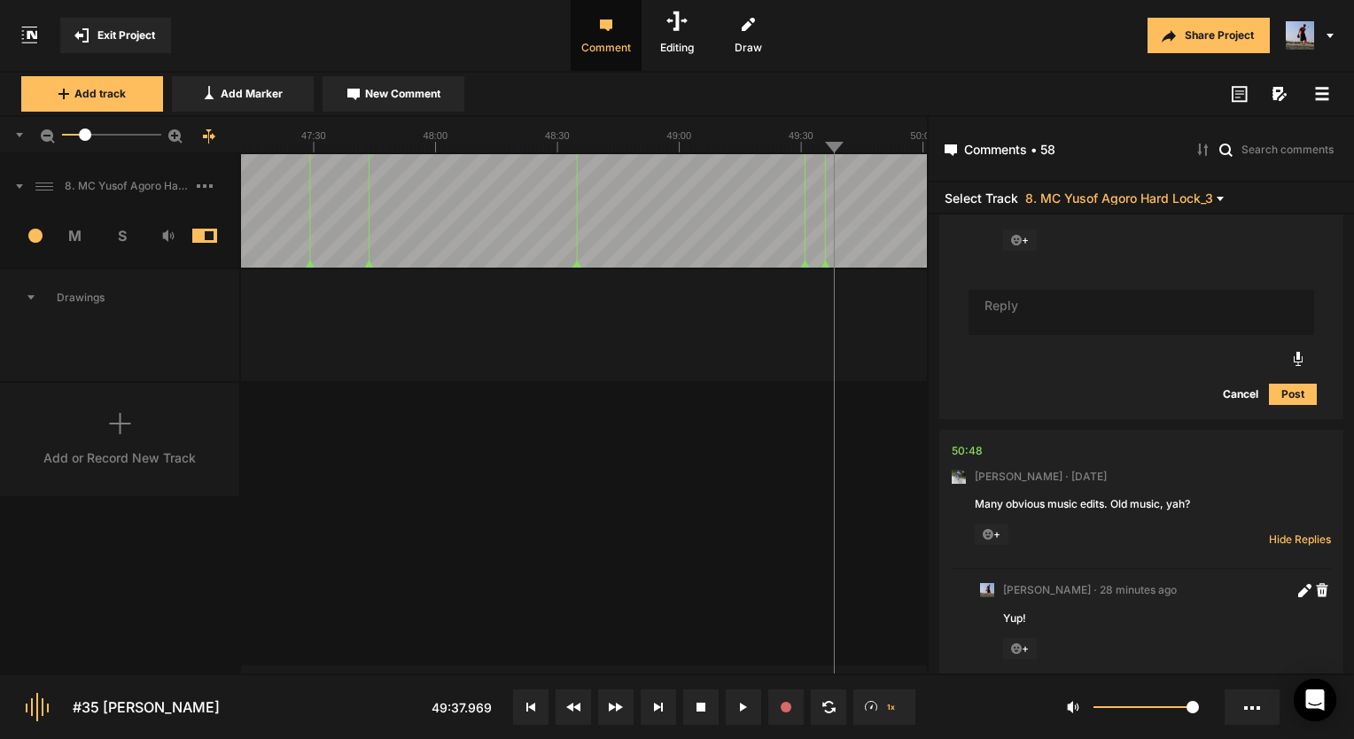
scroll to position [13125, 0]
